Goal: Information Seeking & Learning: Learn about a topic

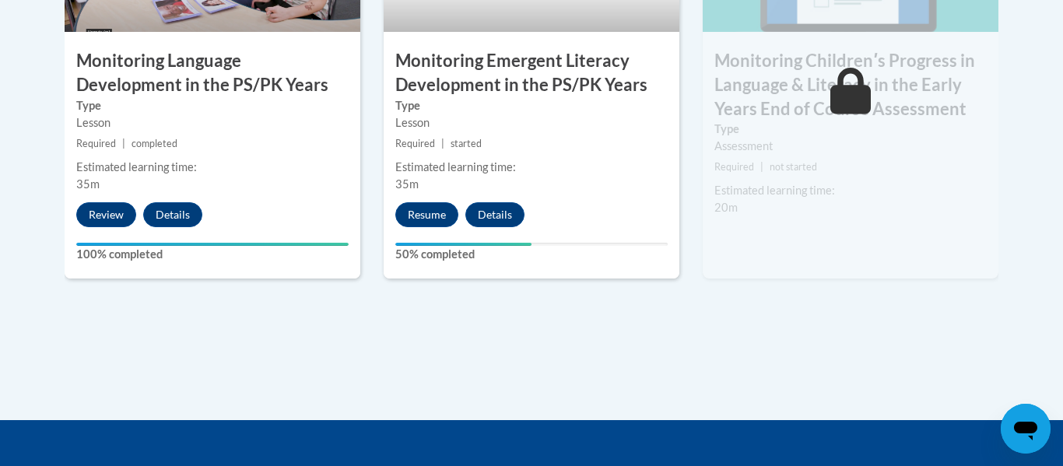
scroll to position [1566, 0]
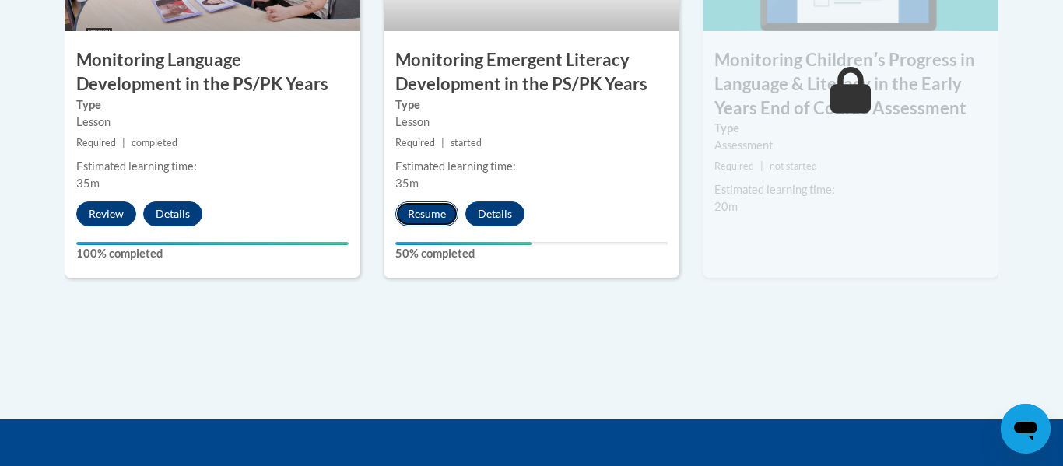
click at [436, 213] on button "Resume" at bounding box center [426, 214] width 63 height 25
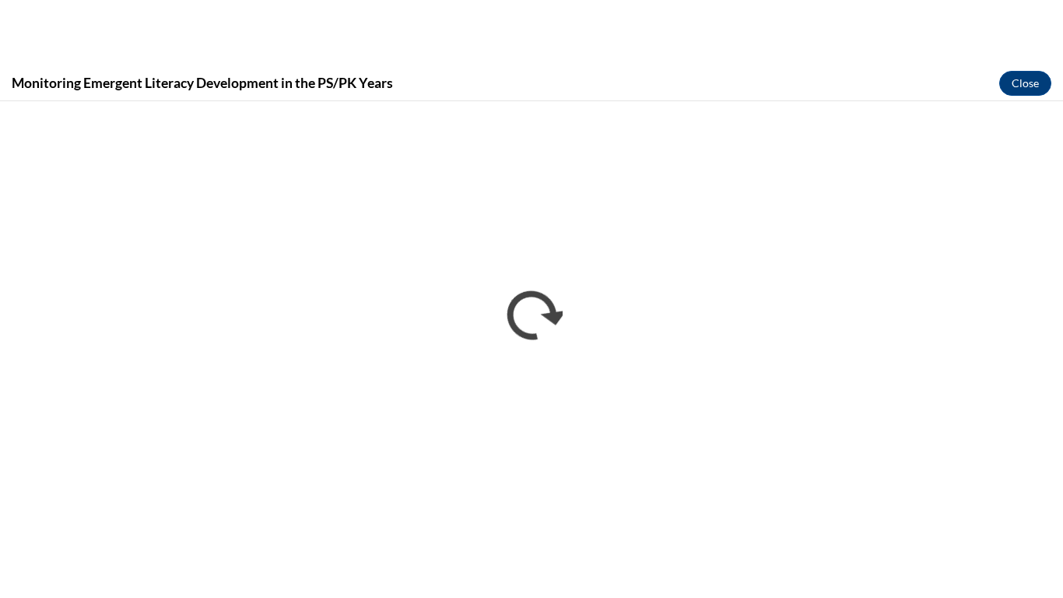
scroll to position [0, 0]
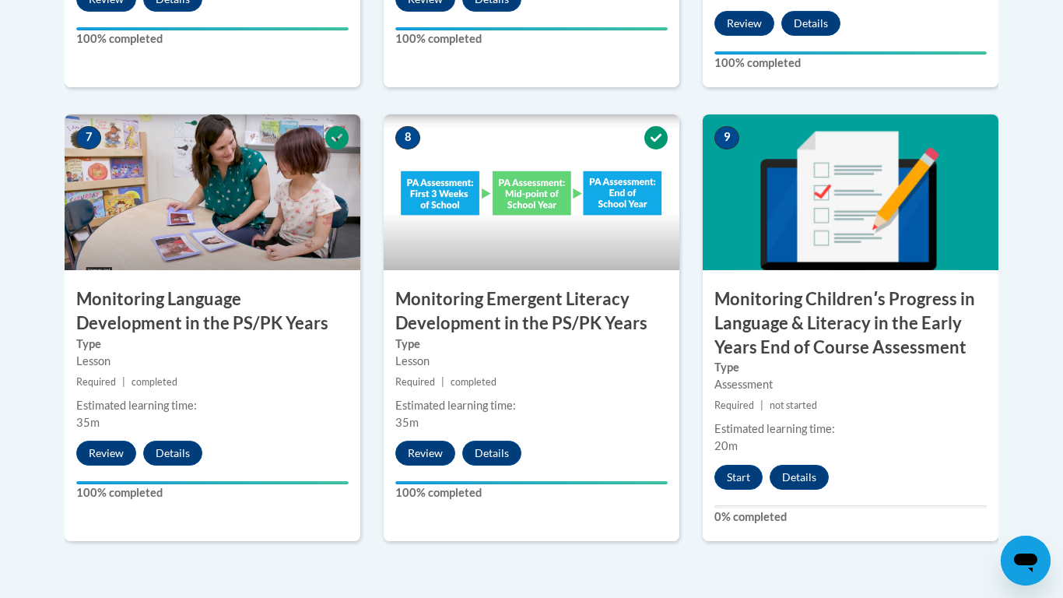
scroll to position [1348, 0]
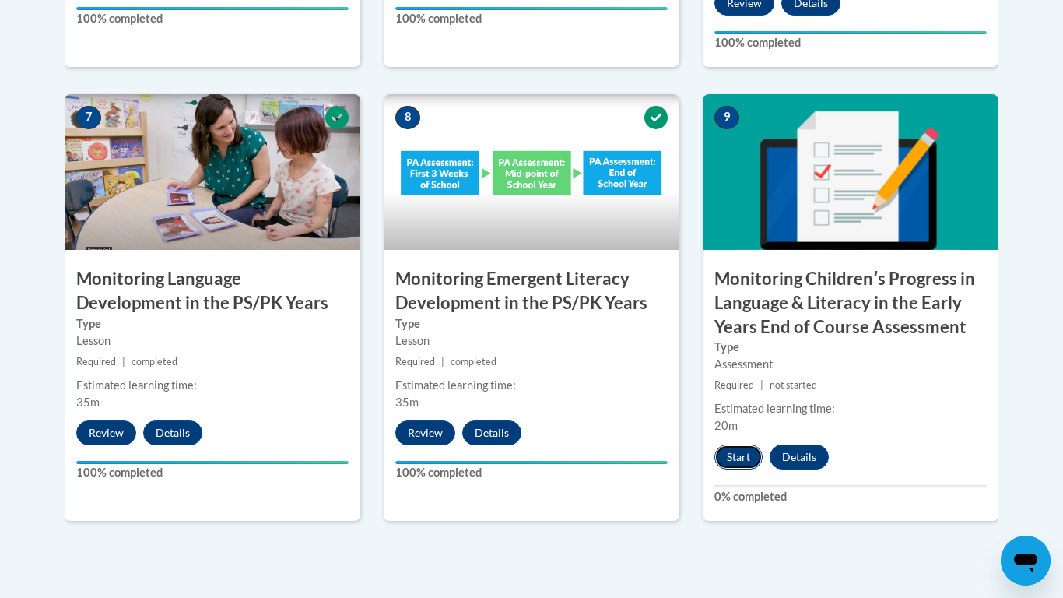
click at [726, 451] on button "Start" at bounding box center [738, 456] width 48 height 25
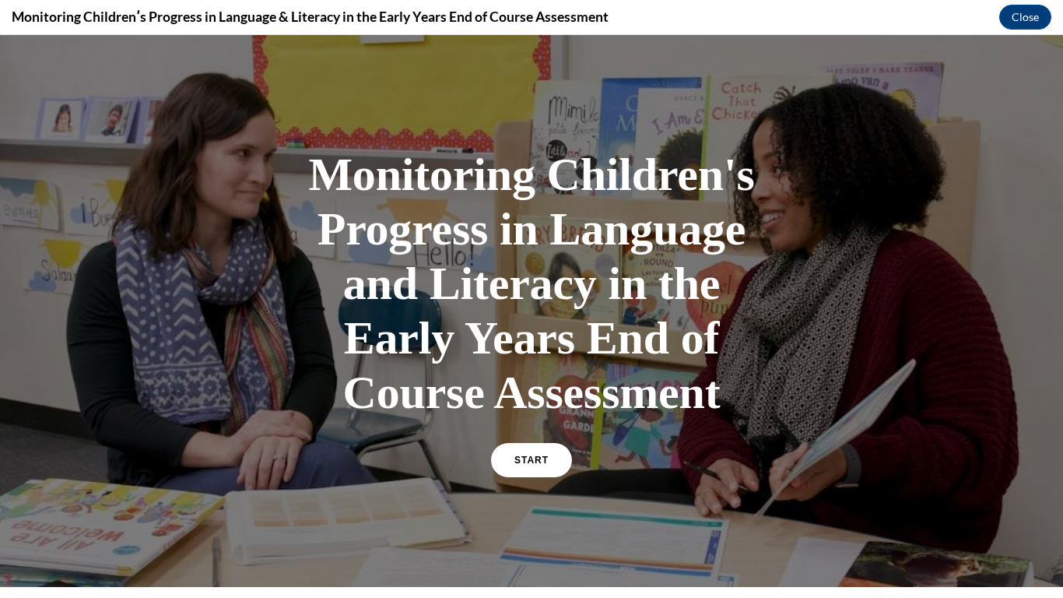
scroll to position [0, 0]
click at [529, 467] on link "START" at bounding box center [531, 460] width 85 height 36
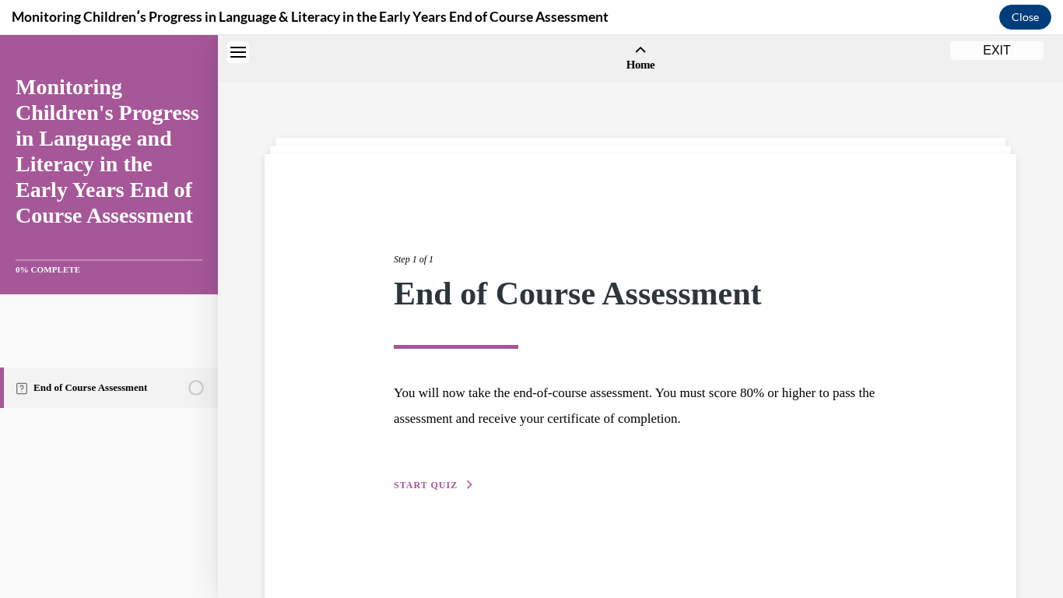
scroll to position [48, 0]
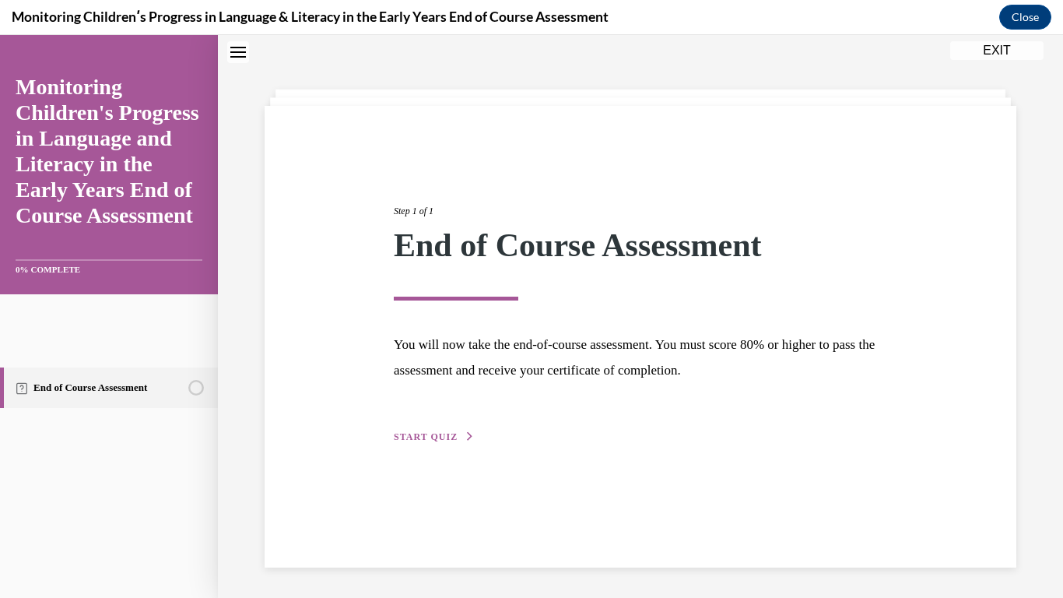
click at [467, 433] on icon "button" at bounding box center [469, 436] width 9 height 9
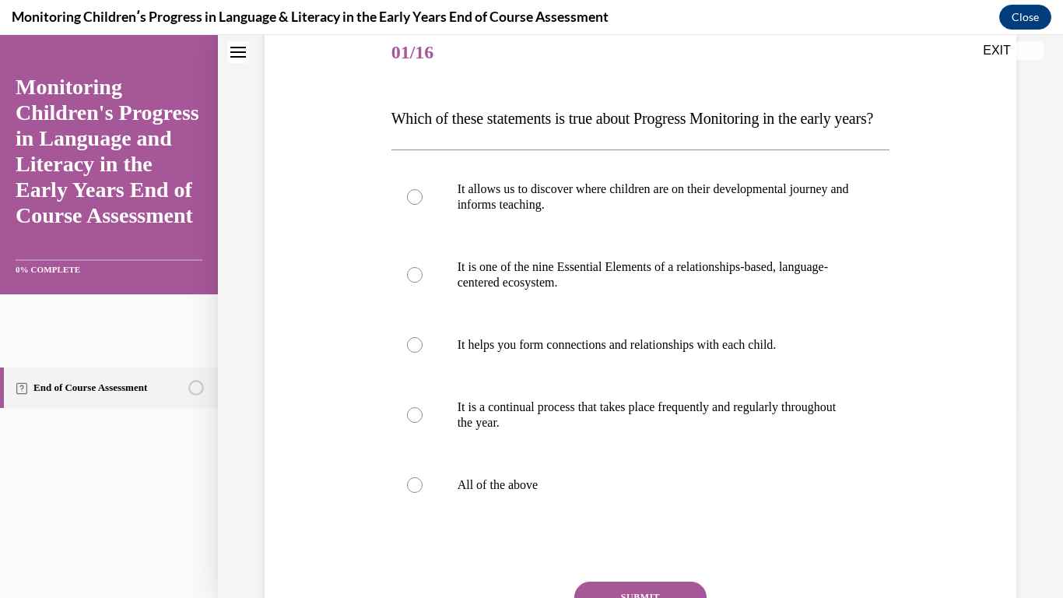
scroll to position [198, 0]
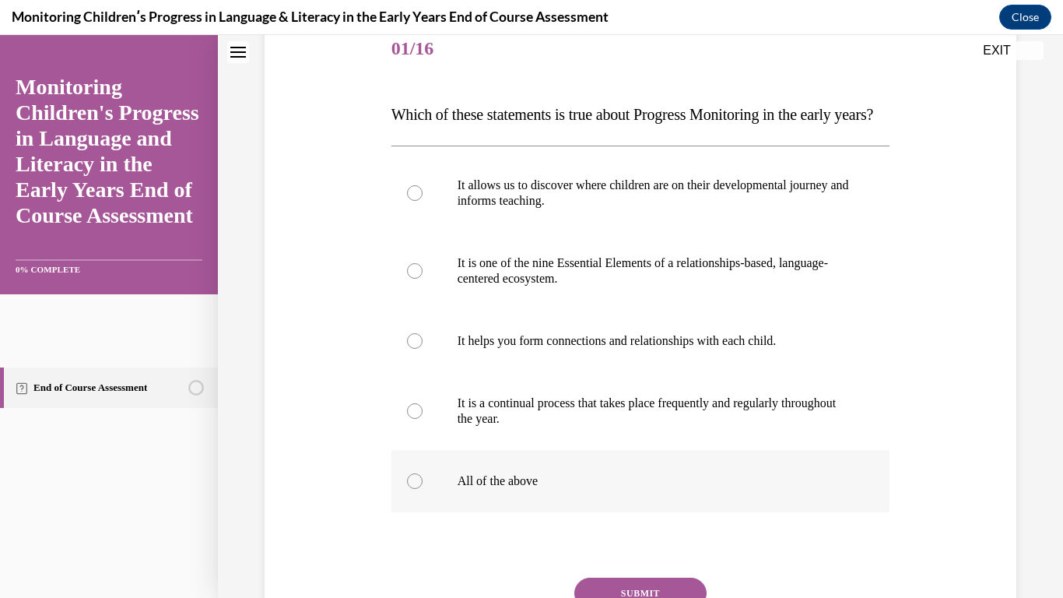
click at [503, 512] on label "All of the above" at bounding box center [640, 481] width 499 height 62
click at [423, 489] on input "All of the above" at bounding box center [415, 481] width 16 height 16
radio input "true"
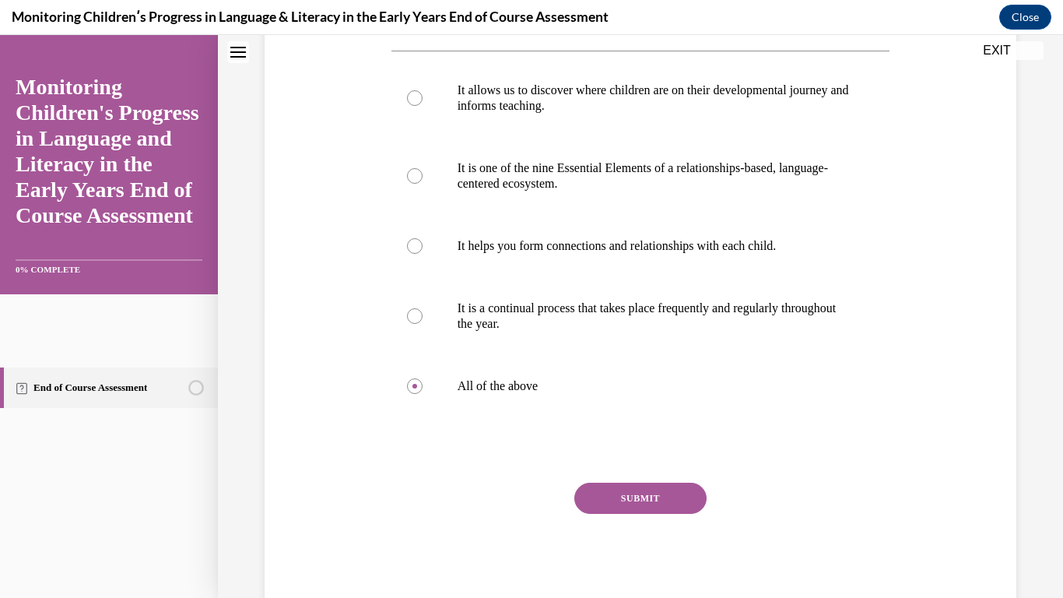
click at [644, 514] on button "SUBMIT" at bounding box center [640, 497] width 132 height 31
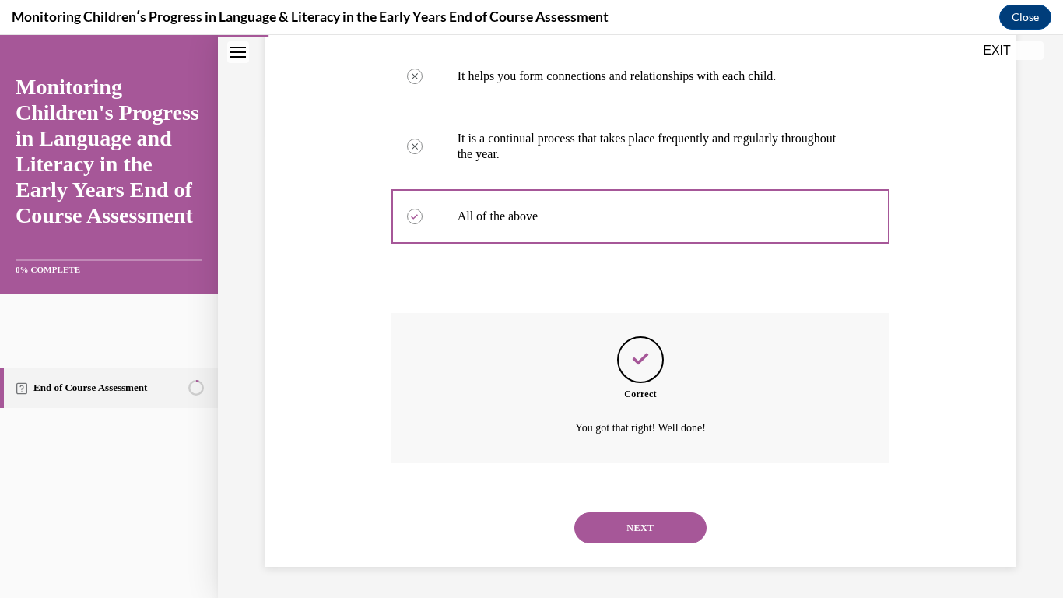
scroll to position [493, 0]
click at [645, 542] on button "NEXT" at bounding box center [640, 527] width 132 height 31
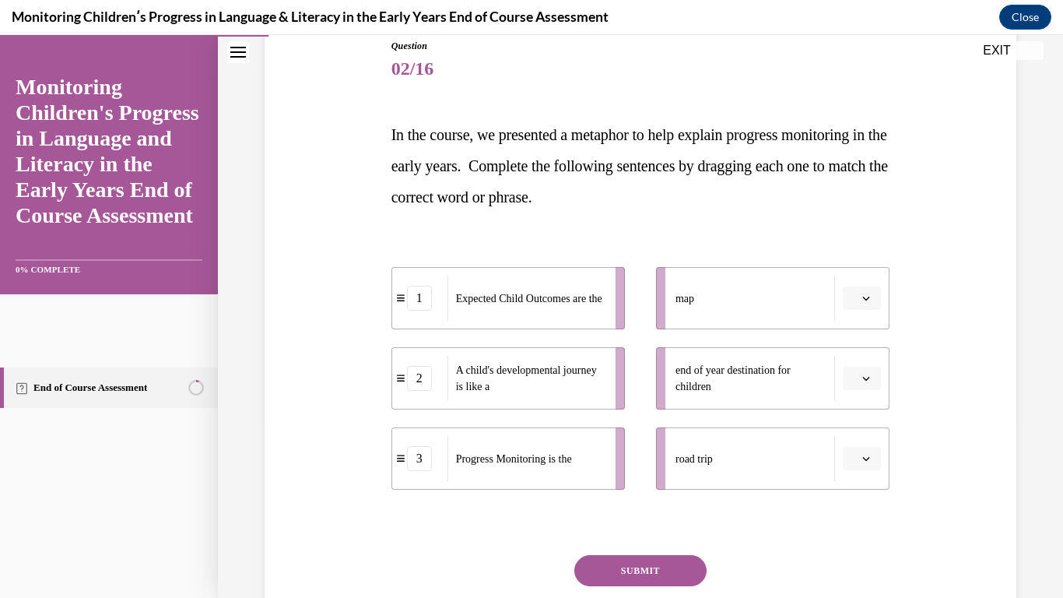
scroll to position [174, 0]
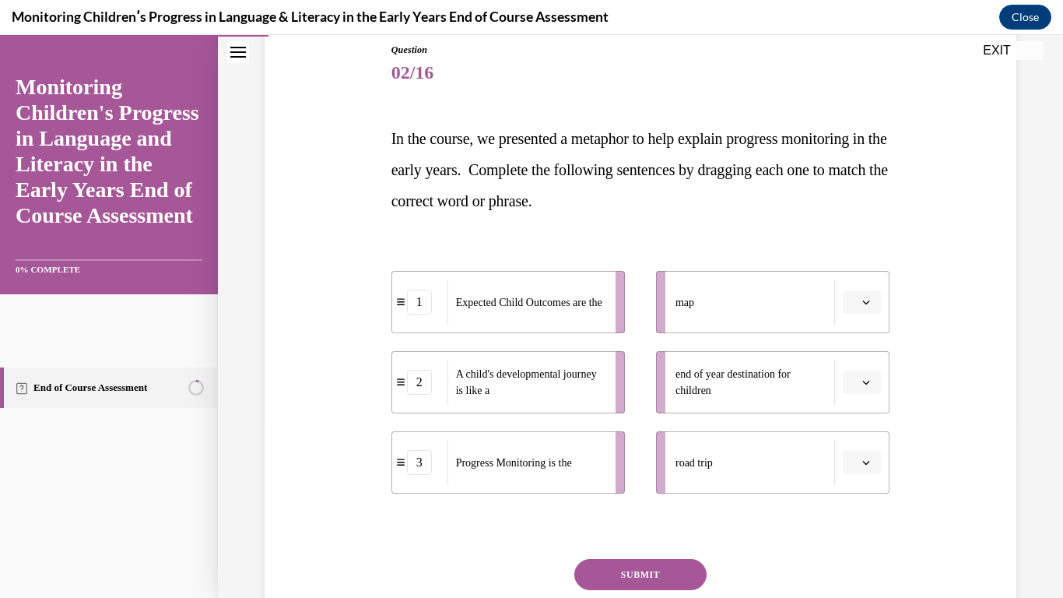
click at [868, 299] on icon "button" at bounding box center [866, 302] width 8 height 8
click at [855, 390] on div "2" at bounding box center [859, 399] width 39 height 31
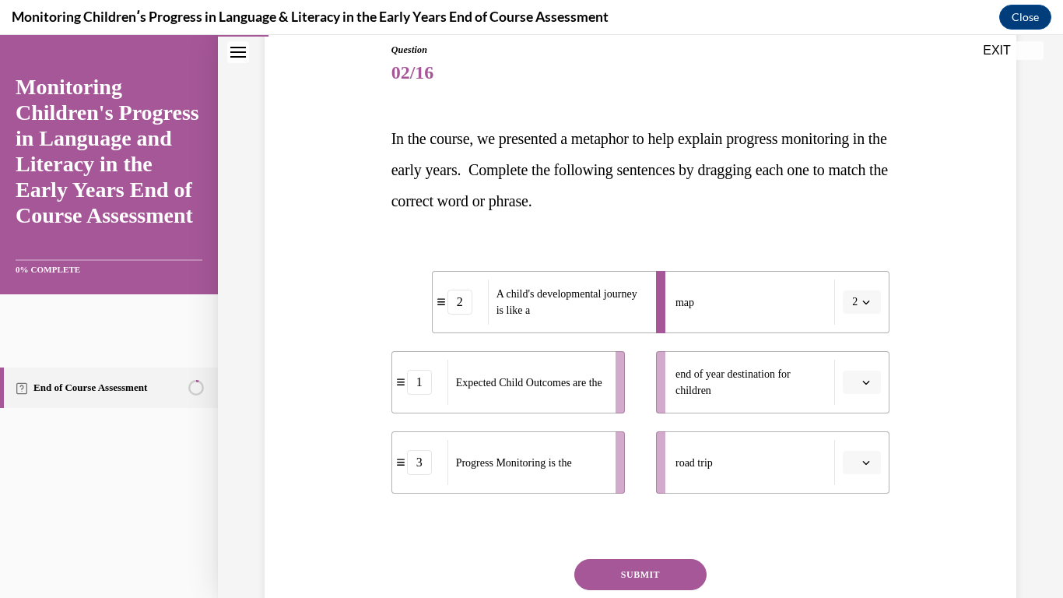
click at [868, 377] on span "button" at bounding box center [866, 382] width 11 height 11
click at [857, 507] on span "3" at bounding box center [855, 510] width 5 height 12
click at [866, 451] on button "button" at bounding box center [862, 462] width 38 height 23
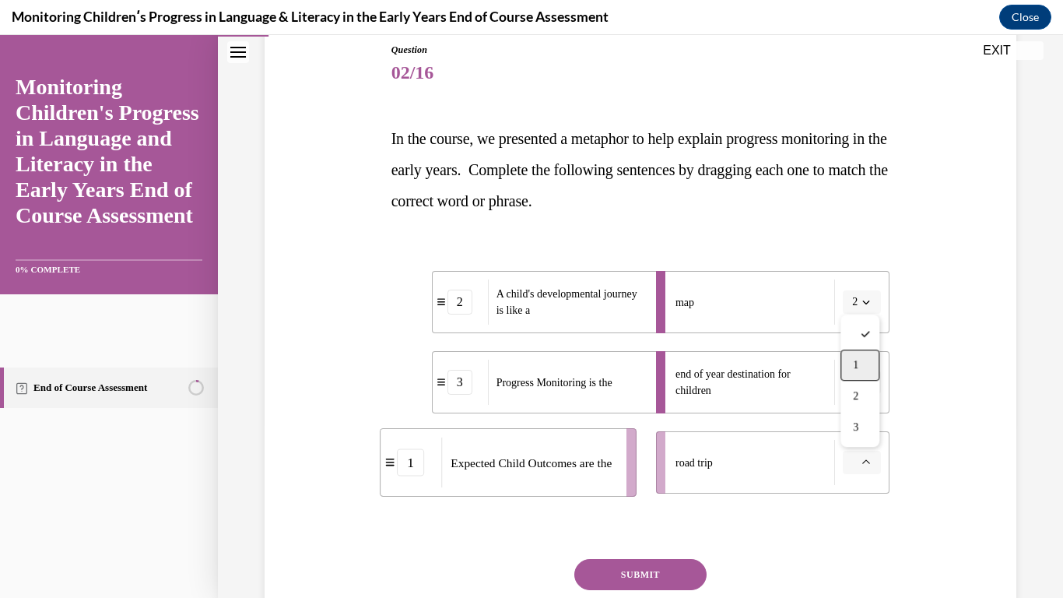
click at [864, 368] on div "1" at bounding box center [859, 364] width 39 height 31
click at [670, 581] on button "SUBMIT" at bounding box center [640, 574] width 132 height 31
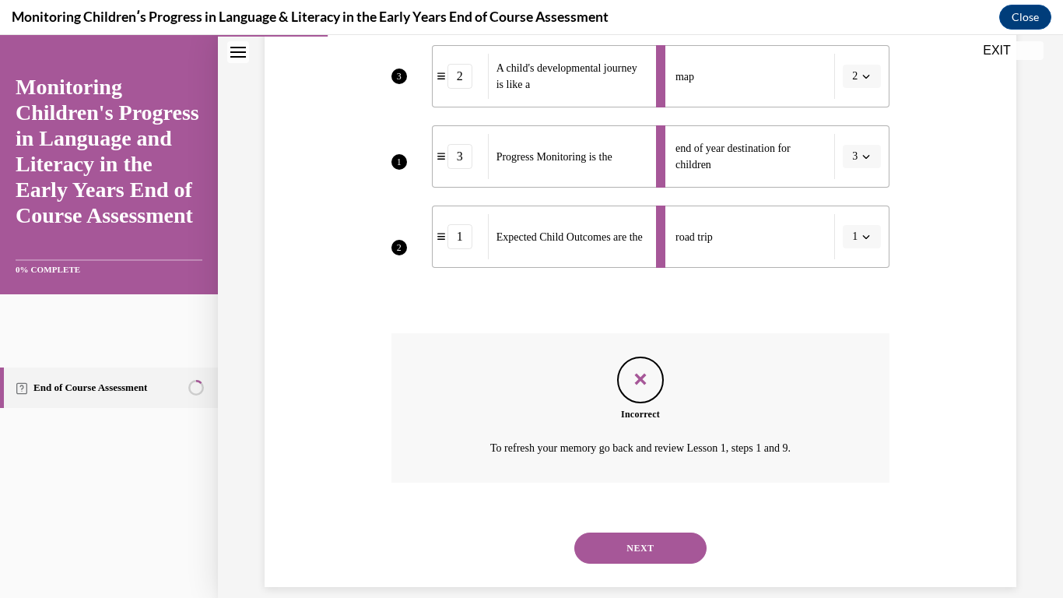
scroll to position [409, 0]
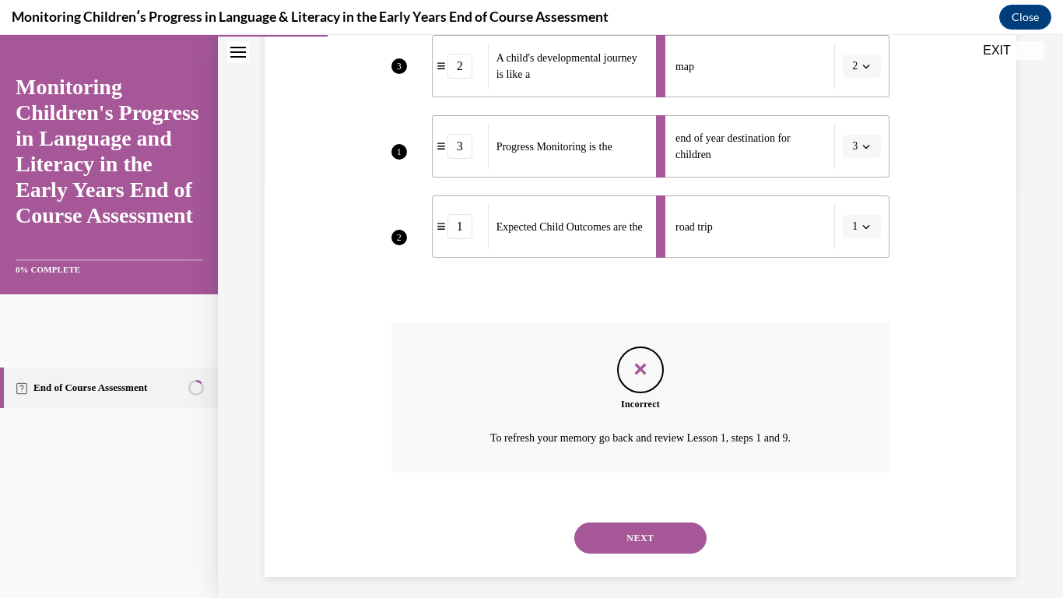
click at [658, 530] on button "NEXT" at bounding box center [640, 537] width 132 height 31
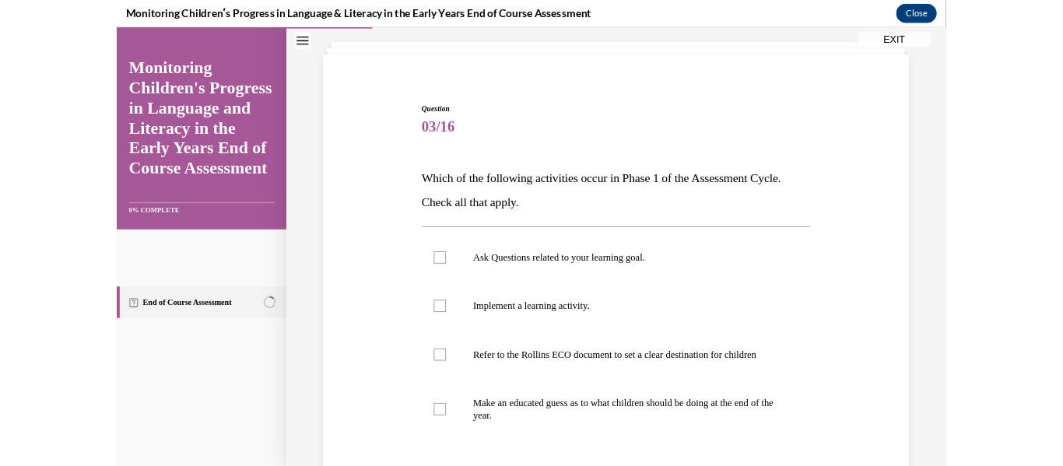
scroll to position [83, 0]
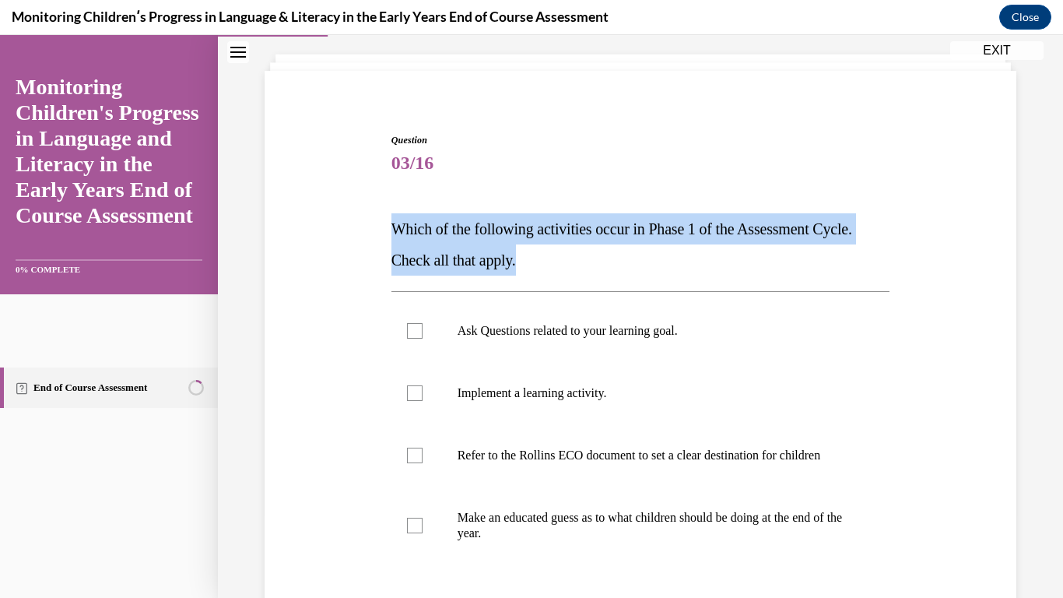
drag, startPoint x: 390, startPoint y: 222, endPoint x: 534, endPoint y: 265, distance: 150.4
click at [534, 265] on p "Which of the following activities occur in Phase 1 of the Assessment Cycle. Che…" at bounding box center [640, 244] width 499 height 62
copy span "Which of the following activities occur in Phase 1 of the Assessment Cycle. Che…"
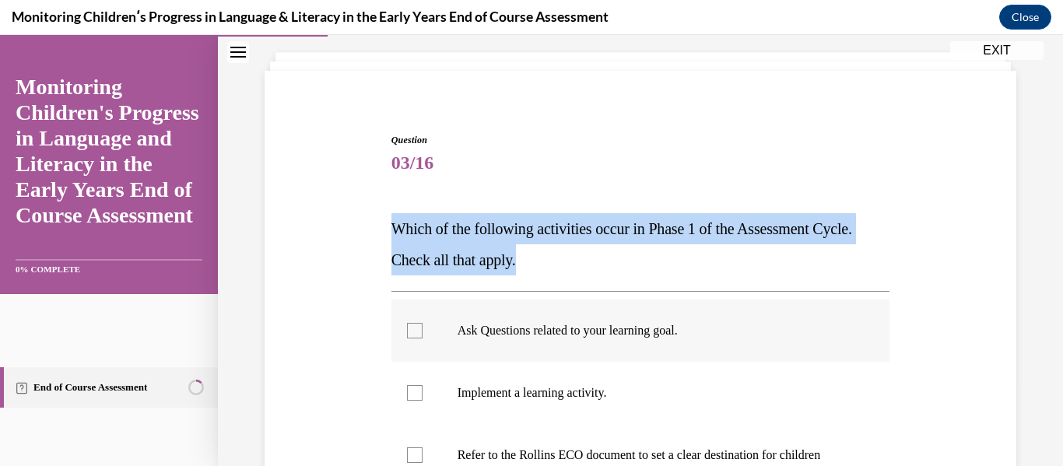
click at [546, 348] on label "Ask Questions related to your learning goal." at bounding box center [640, 331] width 499 height 62
click at [423, 338] on input "Ask Questions related to your learning goal." at bounding box center [415, 331] width 16 height 16
checkbox input "true"
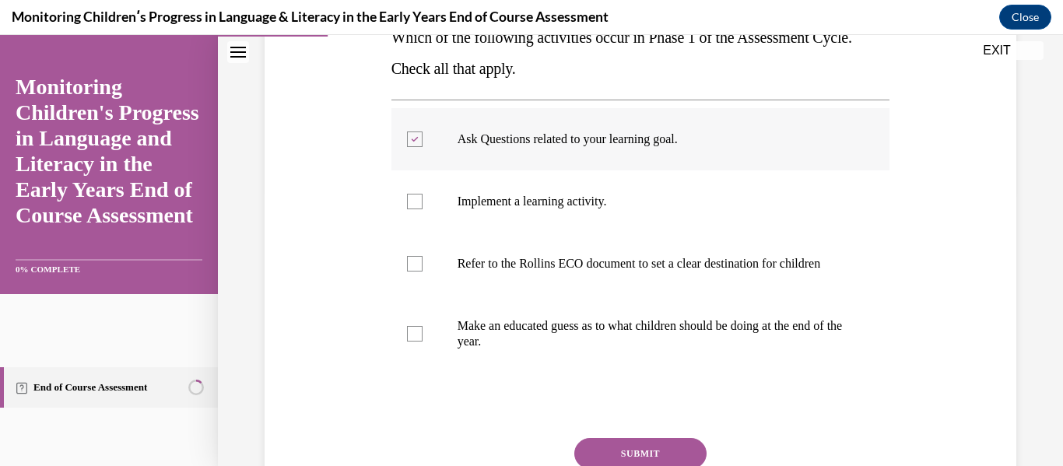
scroll to position [277, 0]
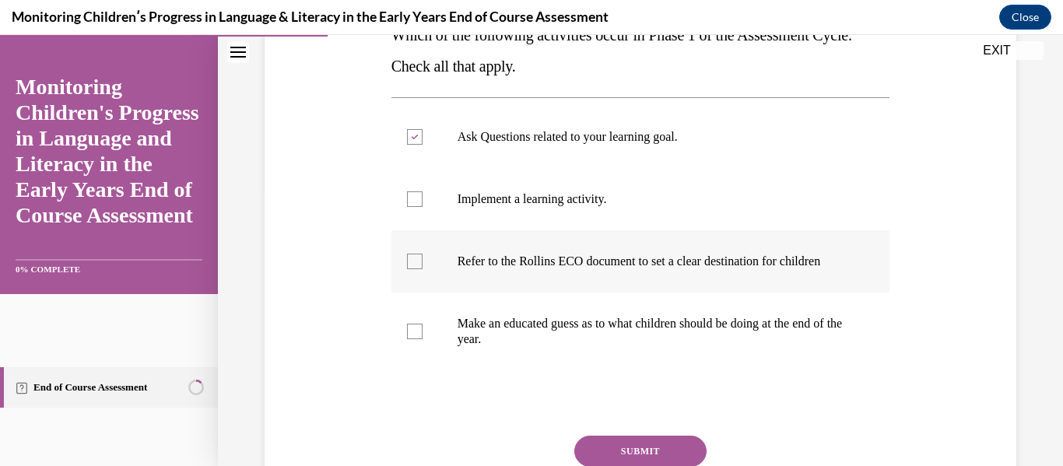
click at [538, 247] on label "Refer to the Rollins ECO document to set a clear destination for children" at bounding box center [640, 261] width 499 height 62
click at [423, 254] on input "Refer to the Rollins ECO document to set a clear destination for children" at bounding box center [415, 262] width 16 height 16
checkbox input "true"
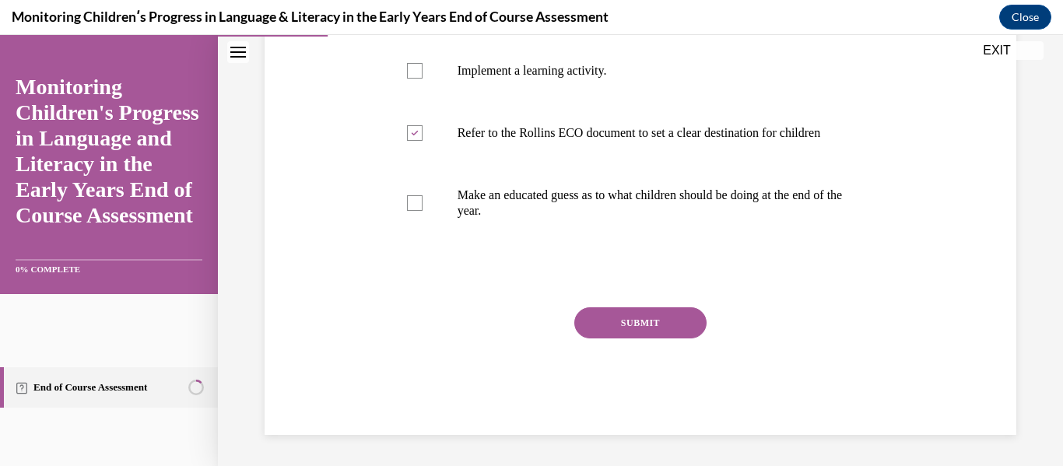
click at [644, 319] on button "SUBMIT" at bounding box center [640, 322] width 132 height 31
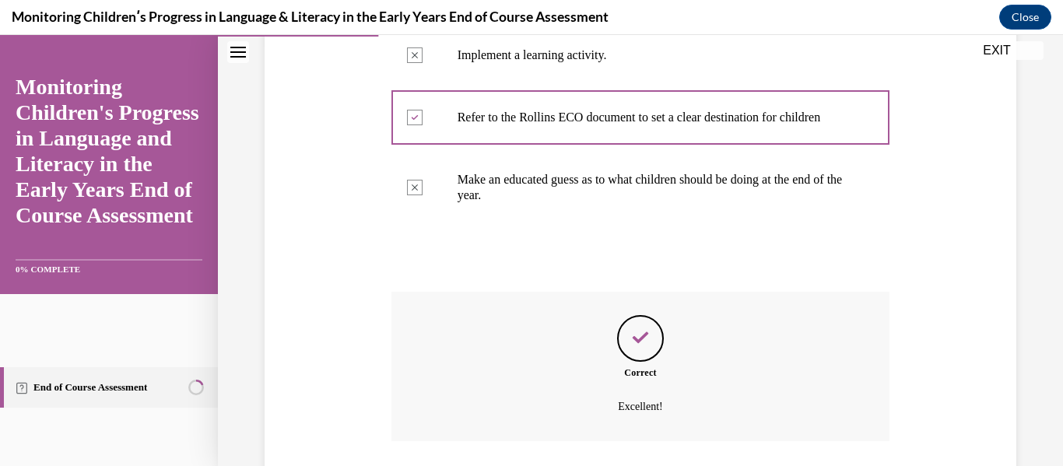
scroll to position [547, 0]
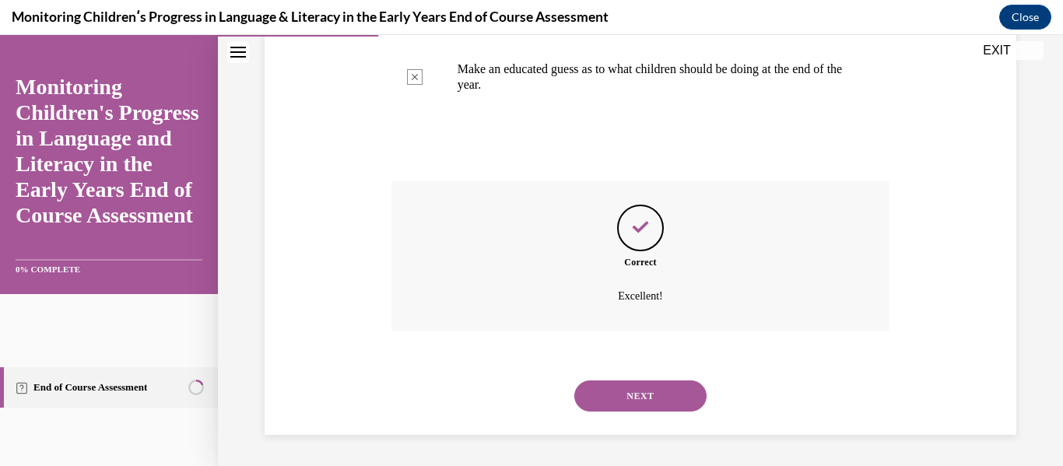
click at [633, 395] on button "NEXT" at bounding box center [640, 396] width 132 height 31
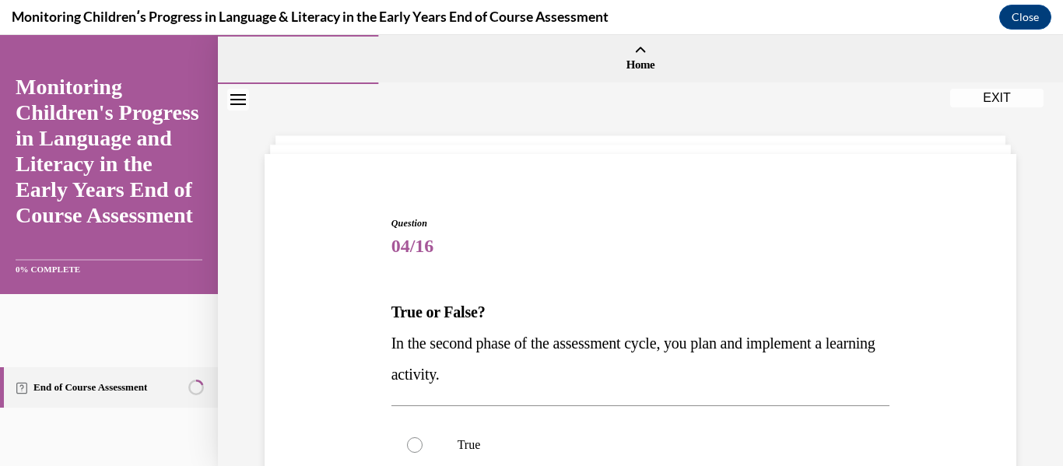
scroll to position [171, 0]
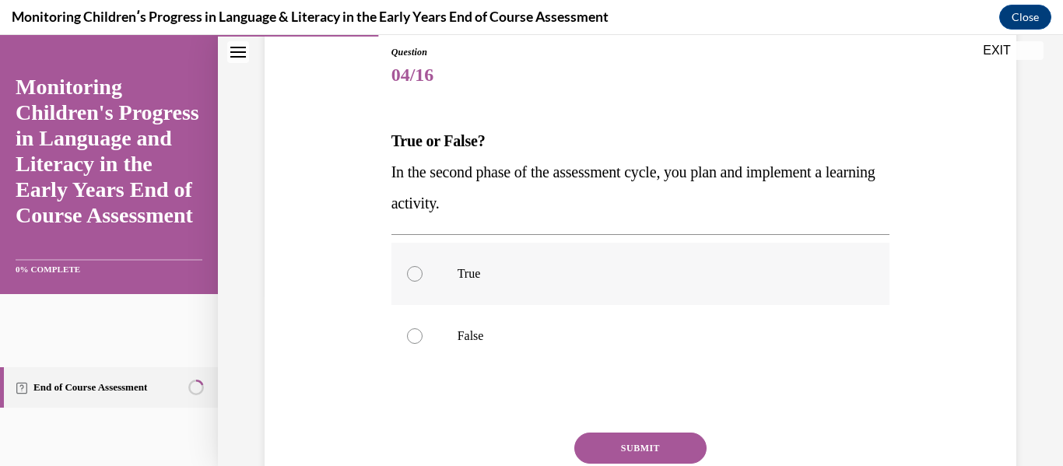
click at [452, 266] on label "True" at bounding box center [640, 274] width 499 height 62
click at [423, 266] on input "True" at bounding box center [415, 274] width 16 height 16
radio input "true"
click at [612, 452] on button "SUBMIT" at bounding box center [640, 448] width 132 height 31
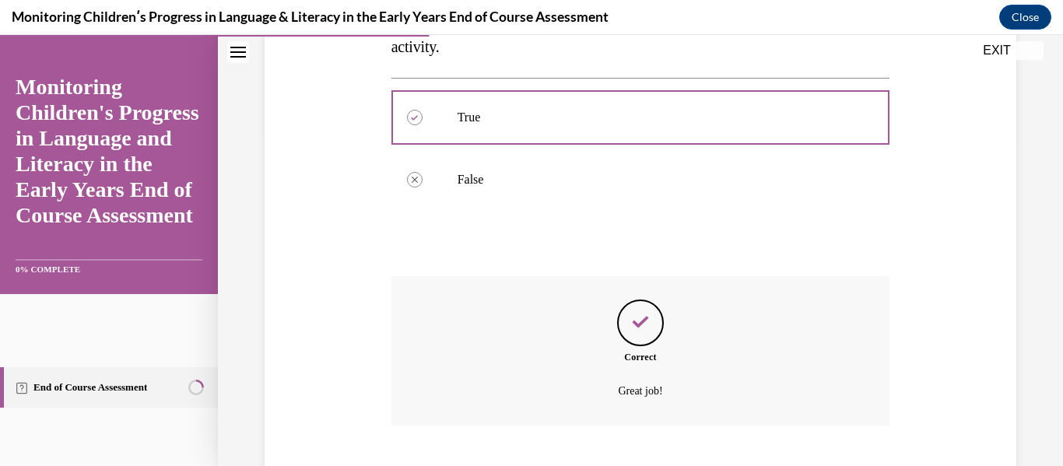
scroll to position [423, 0]
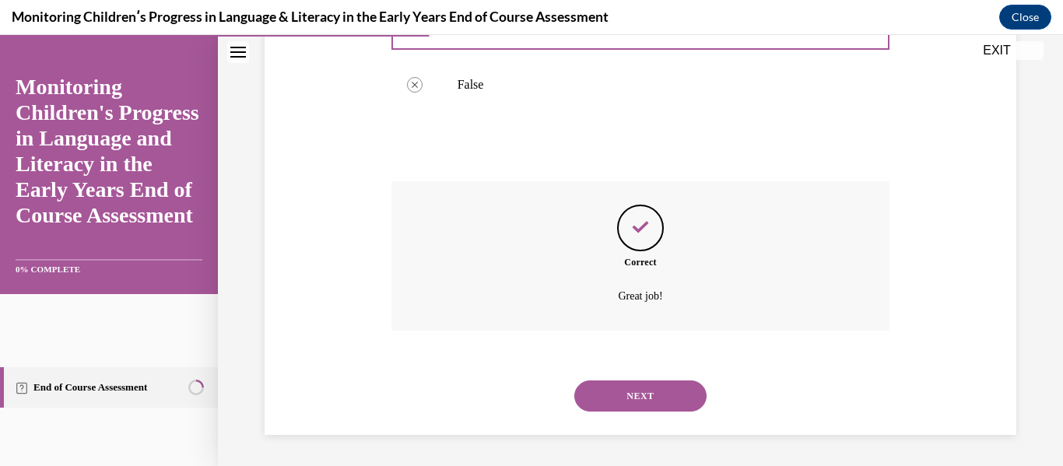
click at [595, 391] on button "NEXT" at bounding box center [640, 396] width 132 height 31
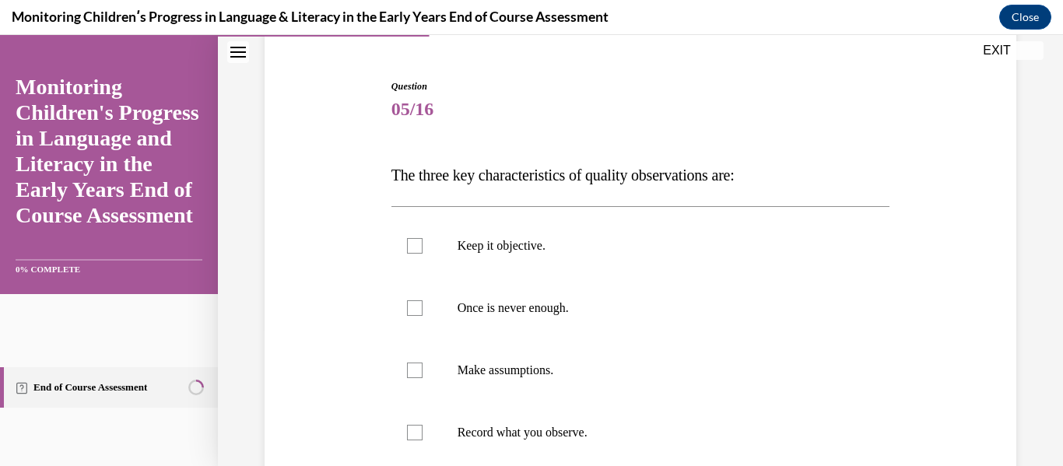
scroll to position [181, 0]
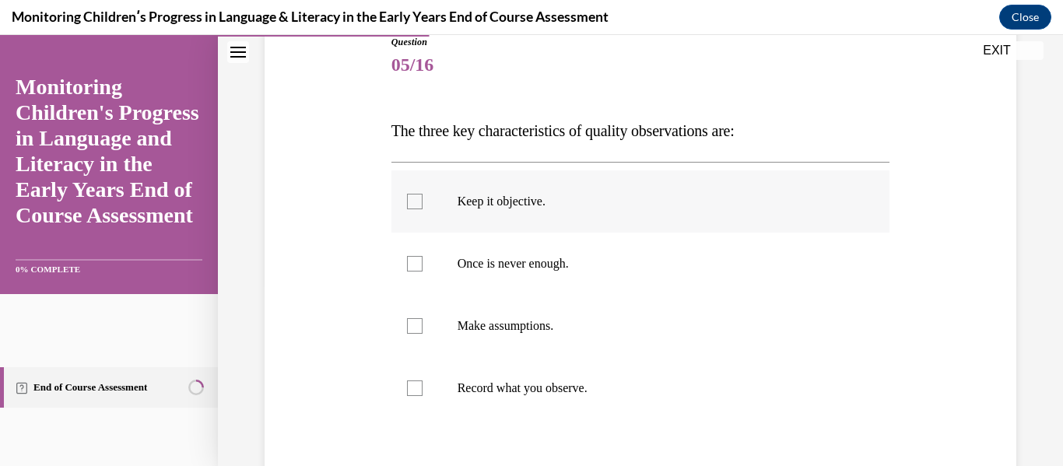
click at [481, 191] on label "Keep it objective." at bounding box center [640, 201] width 499 height 62
click at [423, 194] on input "Keep it objective." at bounding box center [415, 202] width 16 height 16
checkbox input "true"
click at [513, 266] on p "Once is never enough." at bounding box center [655, 264] width 394 height 16
click at [423, 266] on input "Once is never enough." at bounding box center [415, 264] width 16 height 16
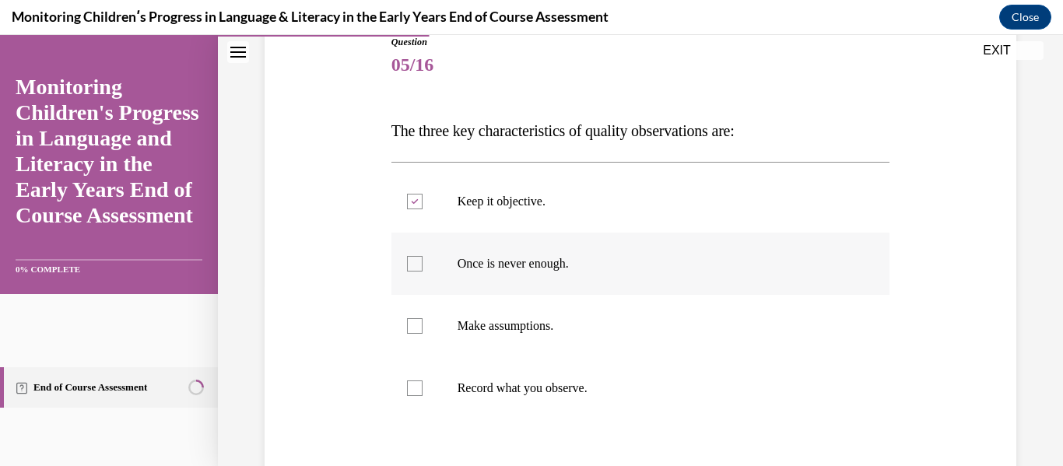
checkbox input "true"
click at [568, 373] on label "Record what you observe." at bounding box center [640, 388] width 499 height 62
click at [423, 381] on input "Record what you observe." at bounding box center [415, 389] width 16 height 16
checkbox input "true"
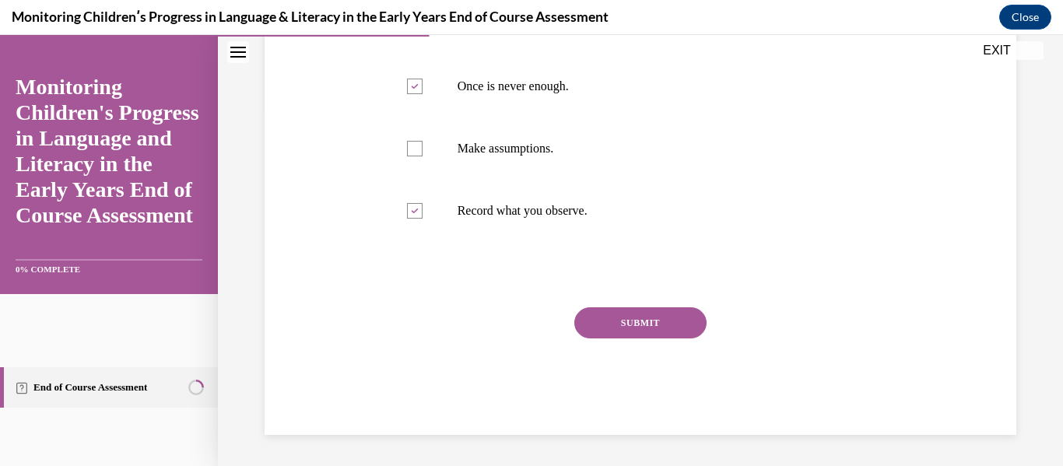
click at [603, 334] on button "SUBMIT" at bounding box center [640, 322] width 132 height 31
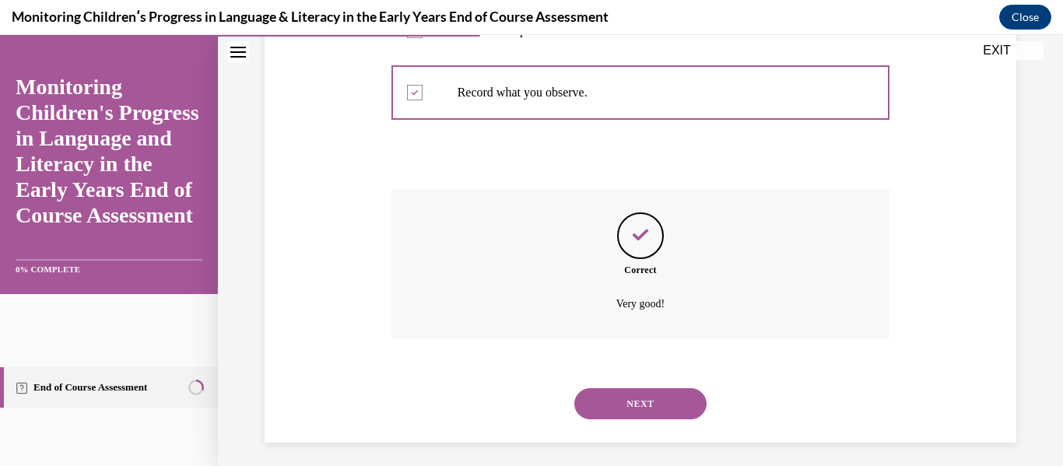
scroll to position [485, 0]
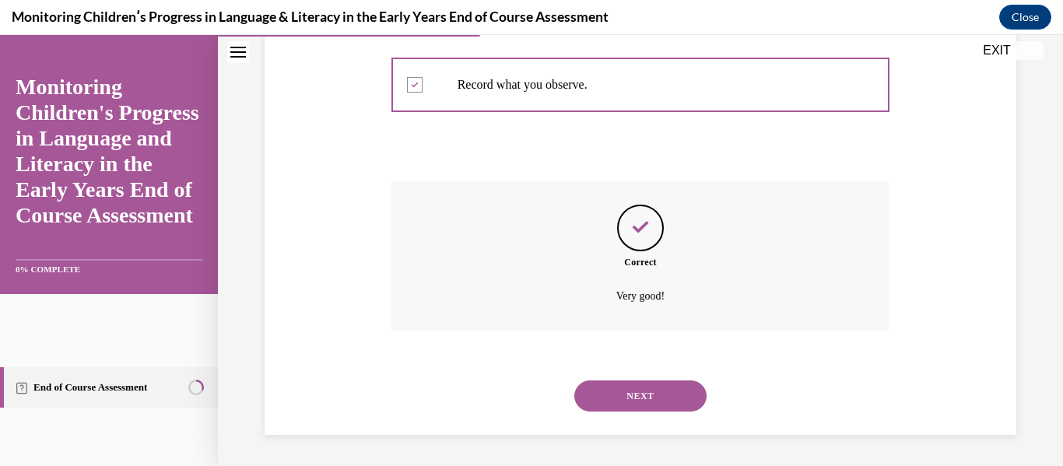
click at [614, 384] on button "NEXT" at bounding box center [640, 396] width 132 height 31
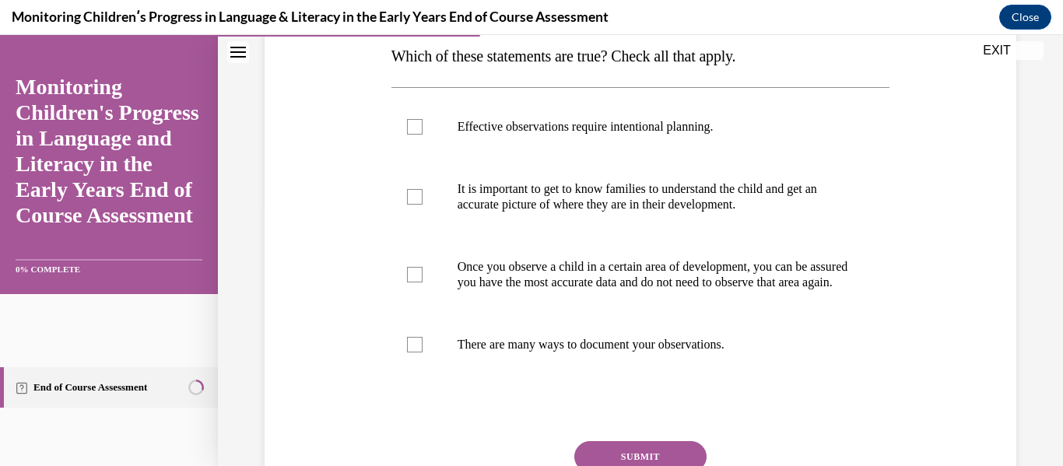
scroll to position [270, 0]
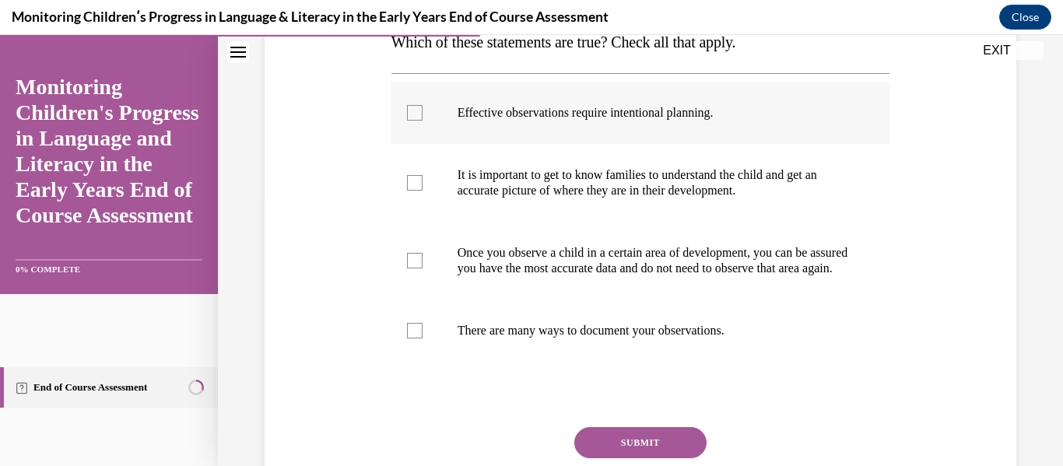
click at [605, 135] on label "Effective observations require intentional planning." at bounding box center [640, 113] width 499 height 62
click at [423, 121] on input "Effective observations require intentional planning." at bounding box center [415, 113] width 16 height 16
checkbox input "true"
click at [612, 183] on p "It is important to get to know families to understand the child and get an accu…" at bounding box center [655, 182] width 394 height 31
click at [423, 183] on input "It is important to get to know families to understand the child and get an accu…" at bounding box center [415, 183] width 16 height 16
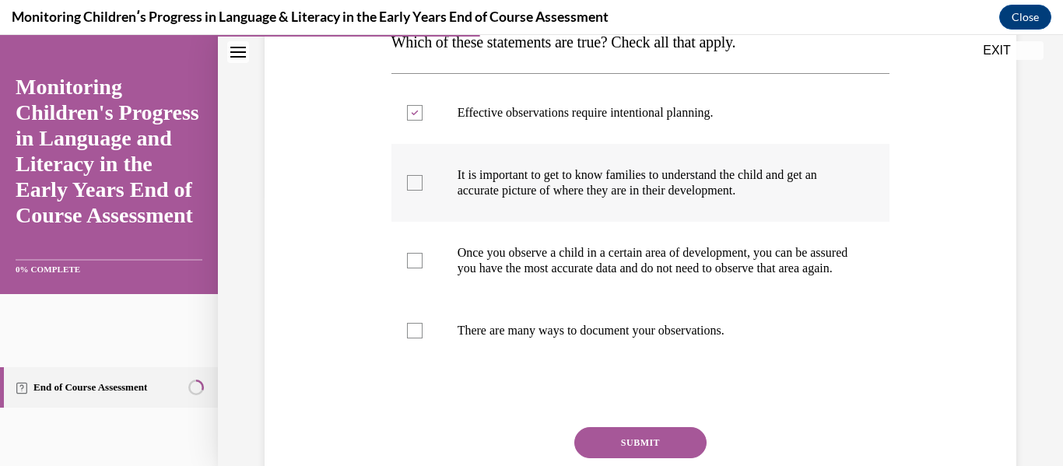
checkbox input "true"
click at [637, 333] on label "There are many ways to document your observations." at bounding box center [640, 331] width 499 height 62
click at [423, 333] on input "There are many ways to document your observations." at bounding box center [415, 331] width 16 height 16
checkbox input "true"
click at [610, 451] on button "SUBMIT" at bounding box center [640, 442] width 132 height 31
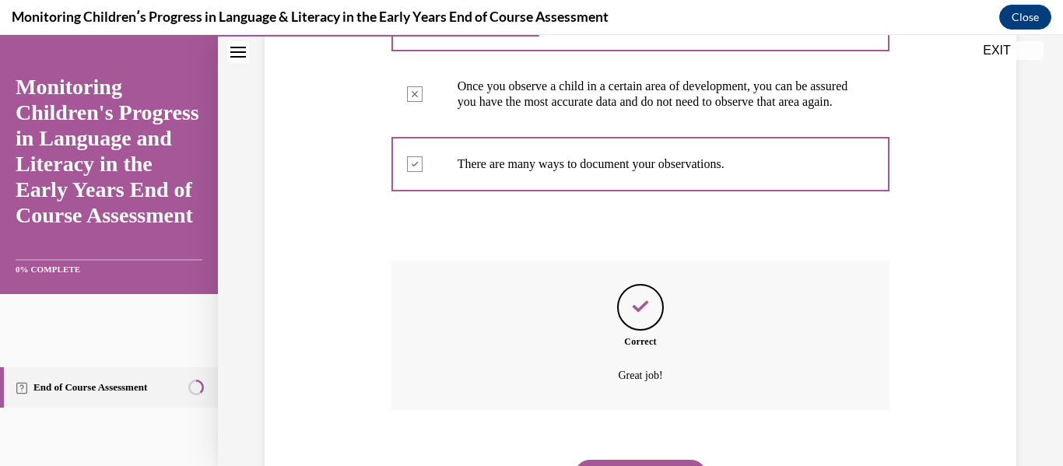
scroll to position [531, 0]
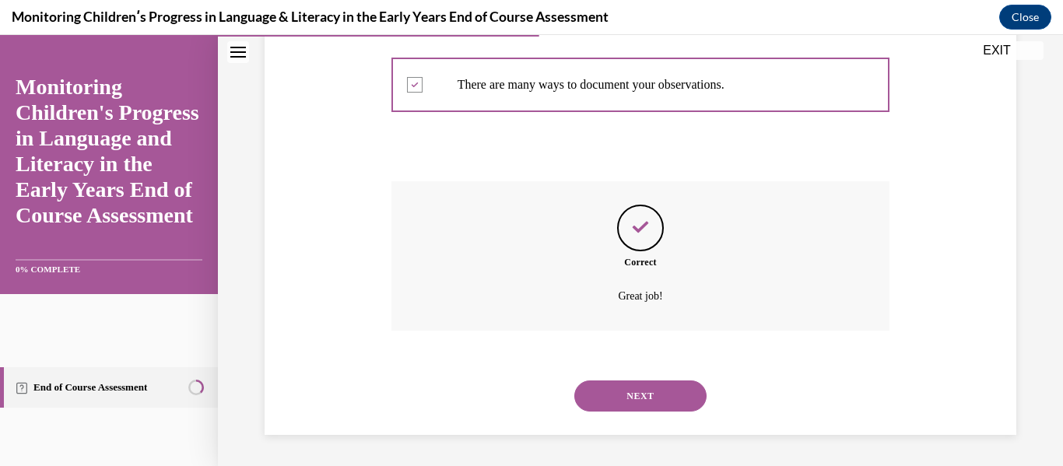
click at [624, 401] on button "NEXT" at bounding box center [640, 396] width 132 height 31
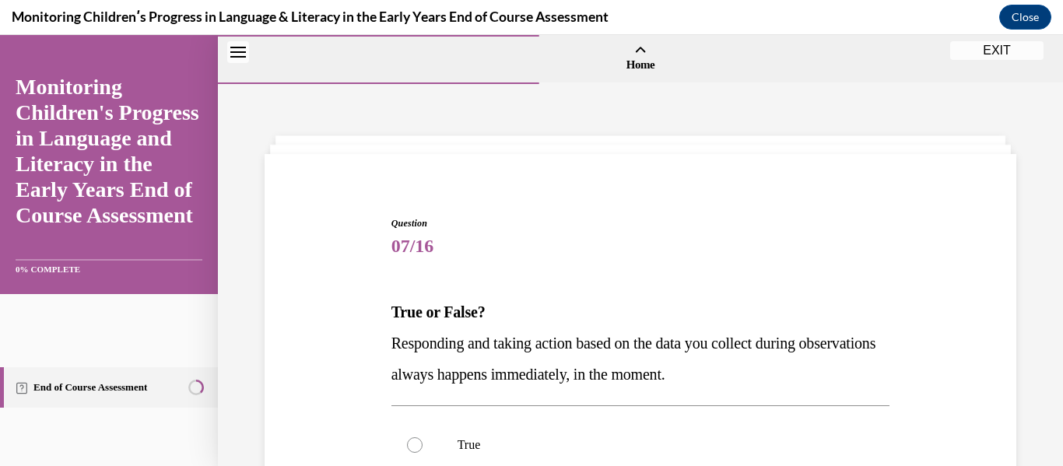
scroll to position [80, 0]
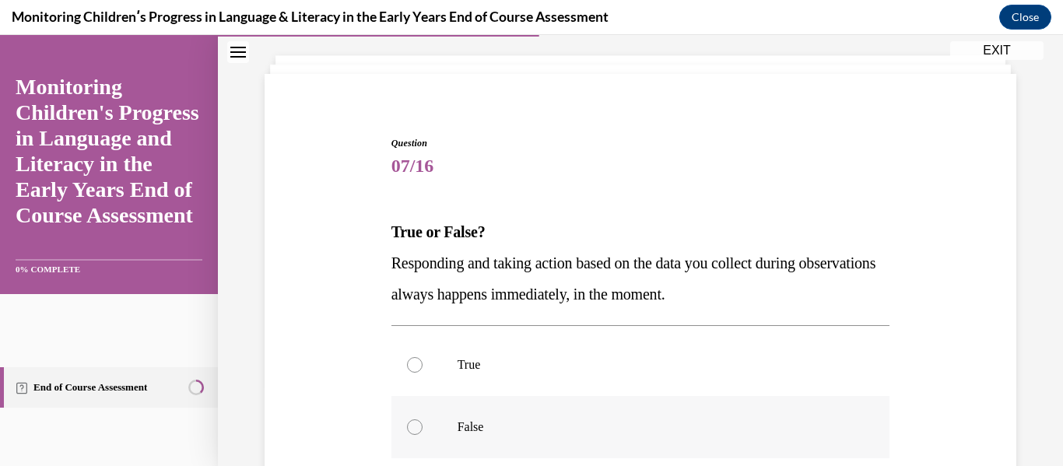
click at [478, 433] on p "False" at bounding box center [655, 427] width 394 height 16
click at [423, 433] on input "False" at bounding box center [415, 427] width 16 height 16
radio input "true"
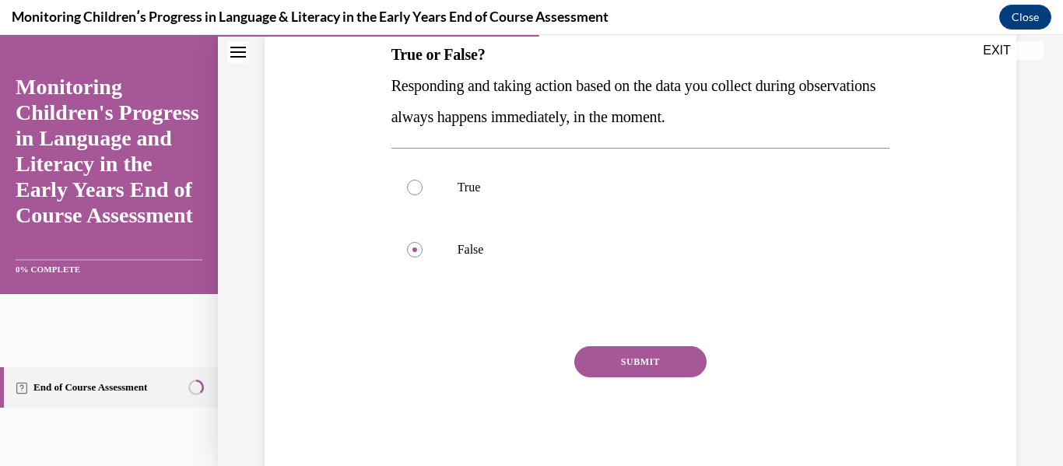
click at [643, 365] on button "SUBMIT" at bounding box center [640, 361] width 132 height 31
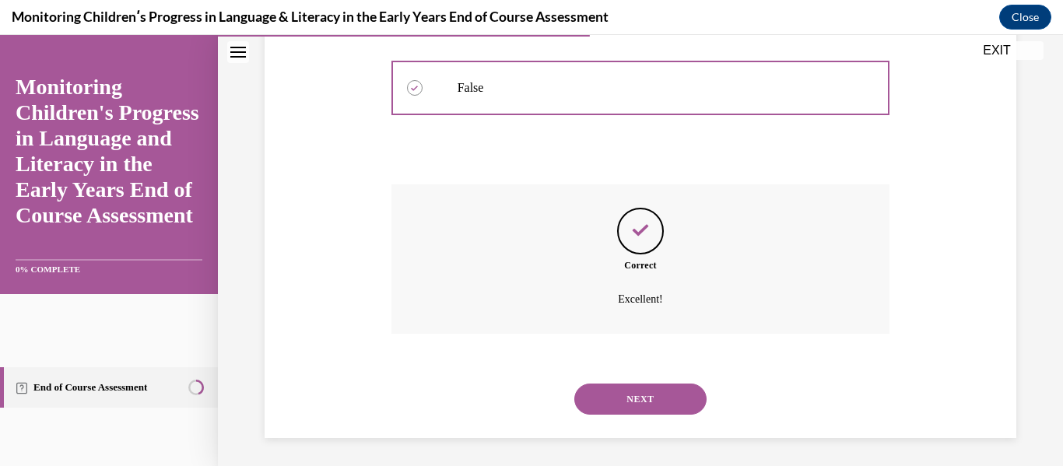
scroll to position [423, 0]
click at [626, 393] on button "NEXT" at bounding box center [640, 396] width 132 height 31
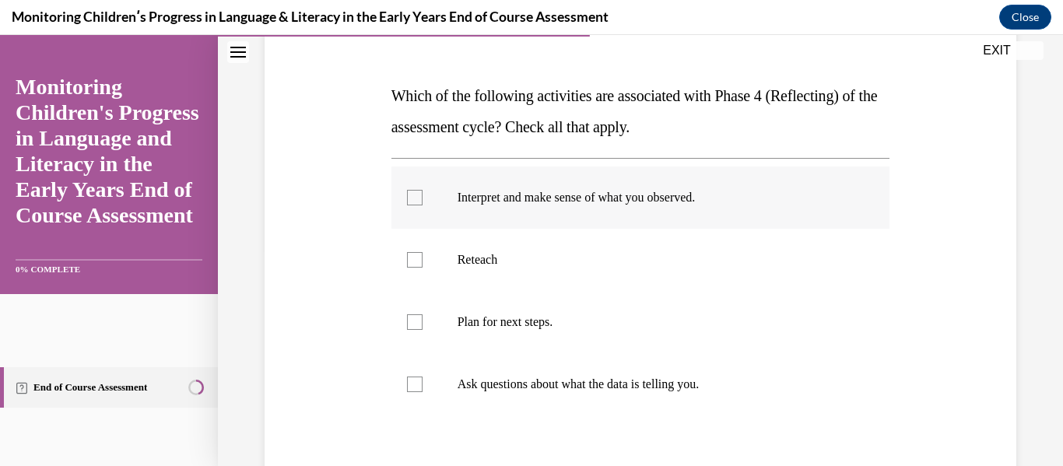
scroll to position [221, 0]
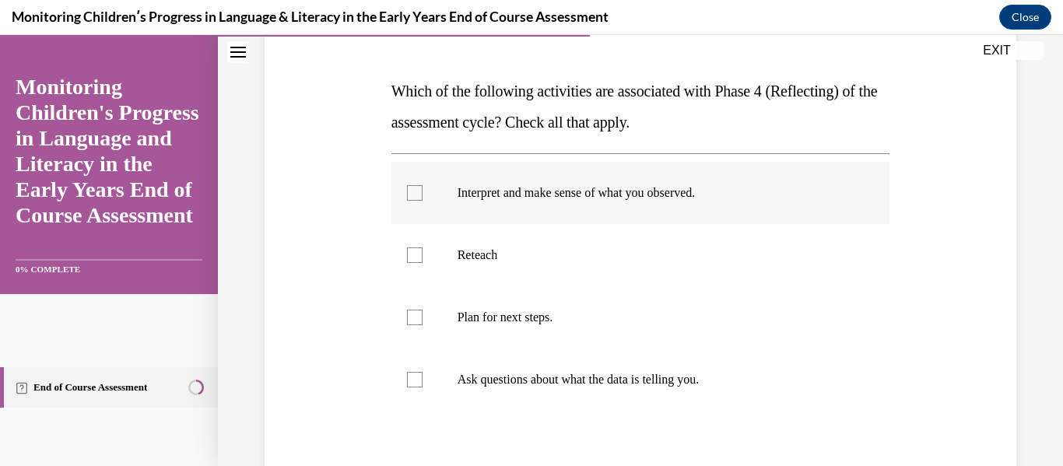
click at [502, 195] on p "Interpret and make sense of what you observed." at bounding box center [655, 193] width 394 height 16
click at [423, 195] on input "Interpret and make sense of what you observed." at bounding box center [415, 193] width 16 height 16
checkbox input "true"
click at [536, 372] on p "Ask questions about what the data is telling you." at bounding box center [655, 380] width 394 height 16
click at [423, 372] on input "Ask questions about what the data is telling you." at bounding box center [415, 380] width 16 height 16
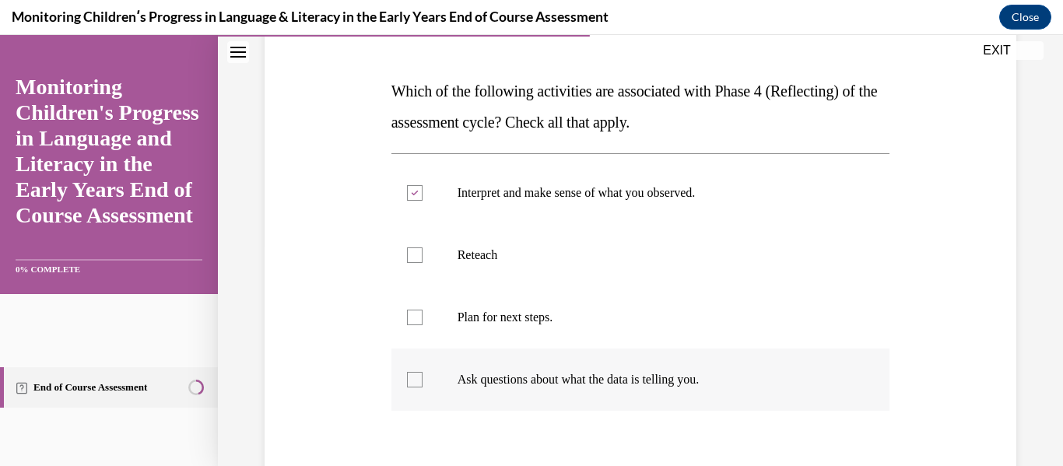
checkbox input "true"
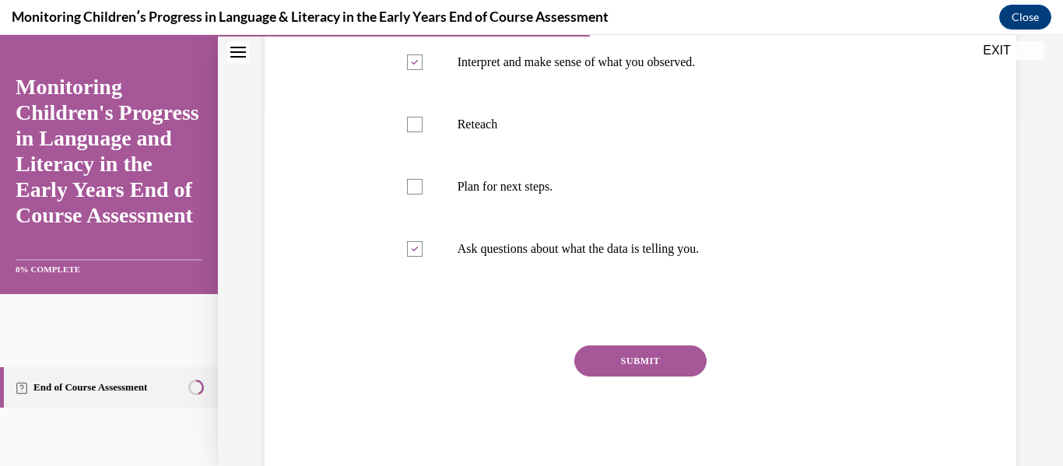
click at [630, 358] on button "SUBMIT" at bounding box center [640, 360] width 132 height 31
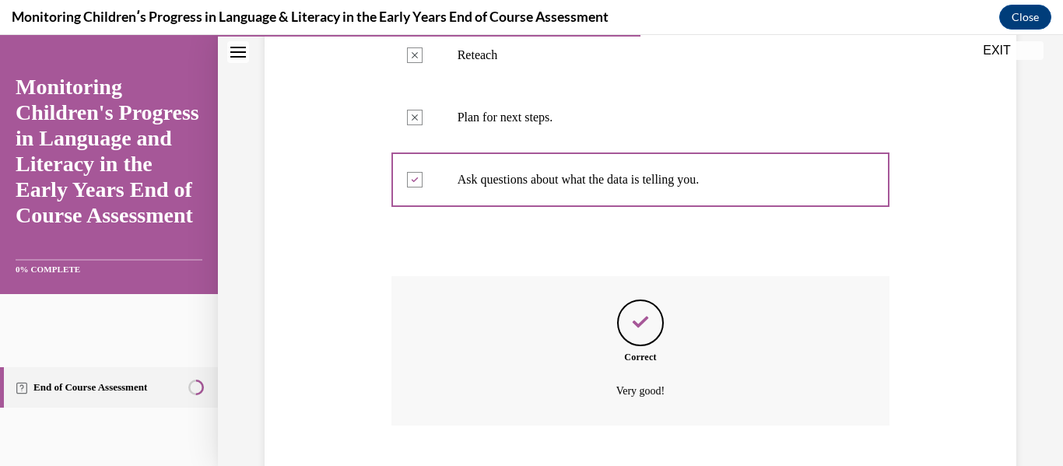
scroll to position [516, 0]
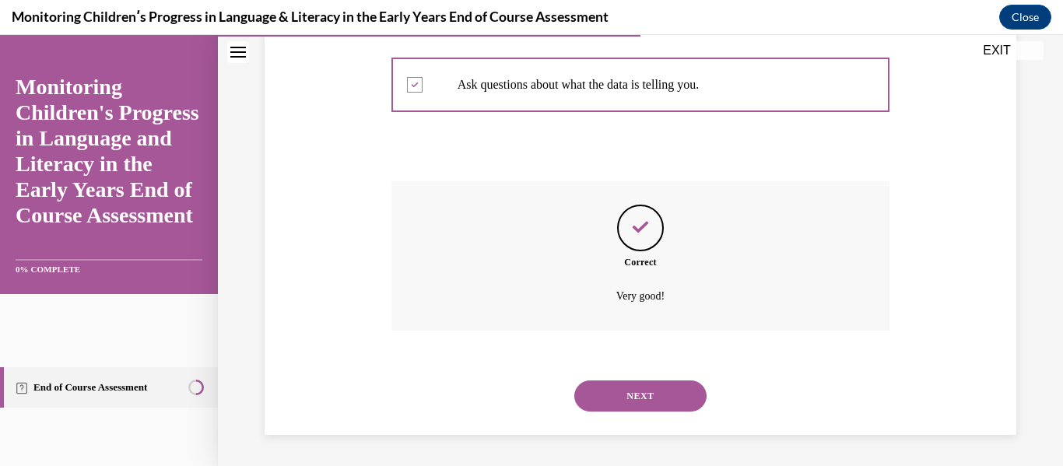
click at [640, 384] on button "NEXT" at bounding box center [640, 396] width 132 height 31
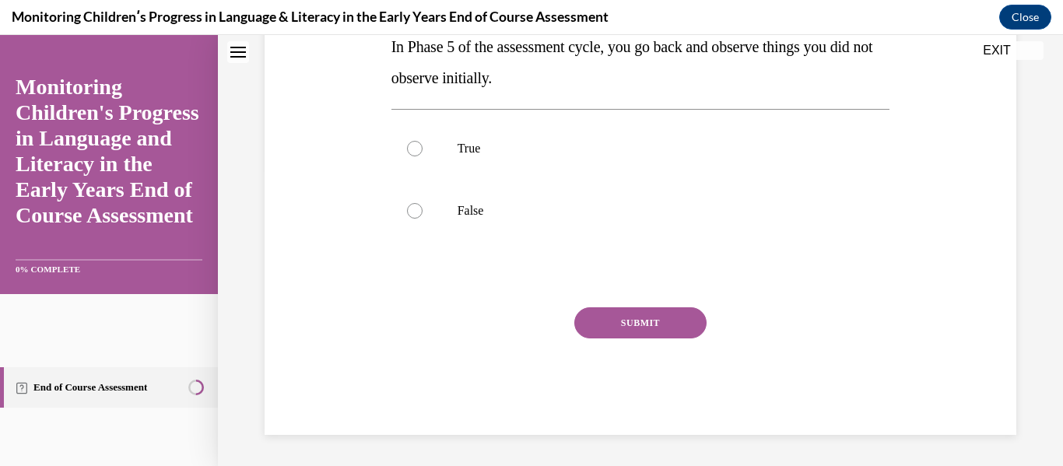
scroll to position [0, 0]
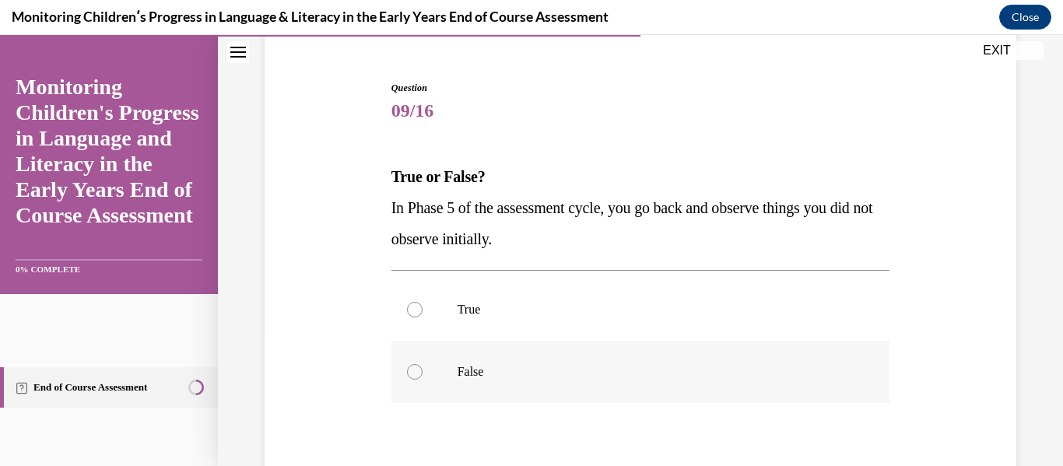
click at [496, 360] on label "False" at bounding box center [640, 372] width 499 height 62
click at [423, 364] on input "False" at bounding box center [415, 372] width 16 height 16
radio input "true"
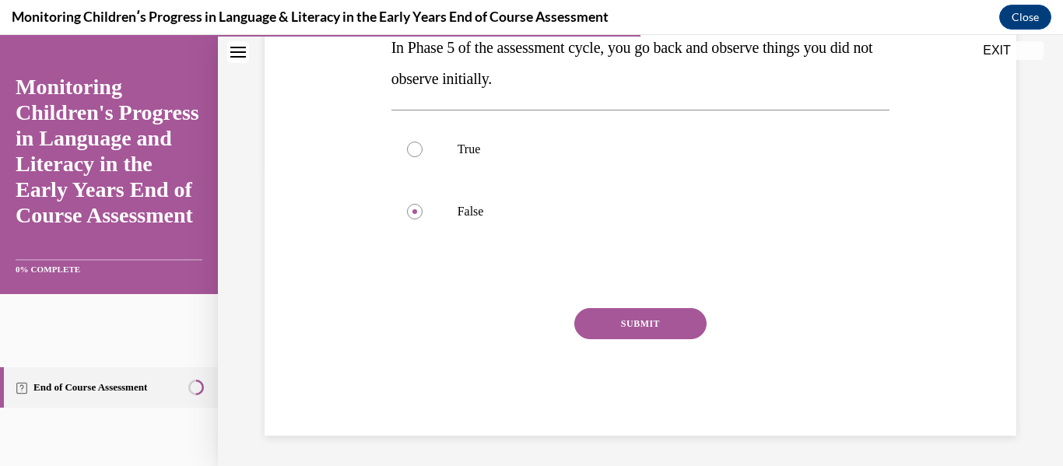
scroll to position [296, 0]
click at [637, 321] on button "SUBMIT" at bounding box center [640, 322] width 132 height 31
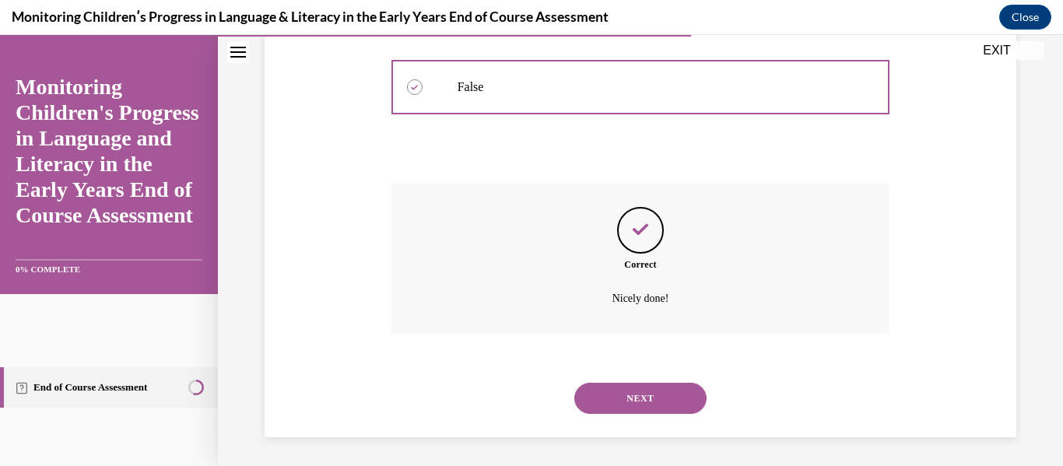
scroll to position [423, 0]
click at [641, 396] on button "NEXT" at bounding box center [640, 396] width 132 height 31
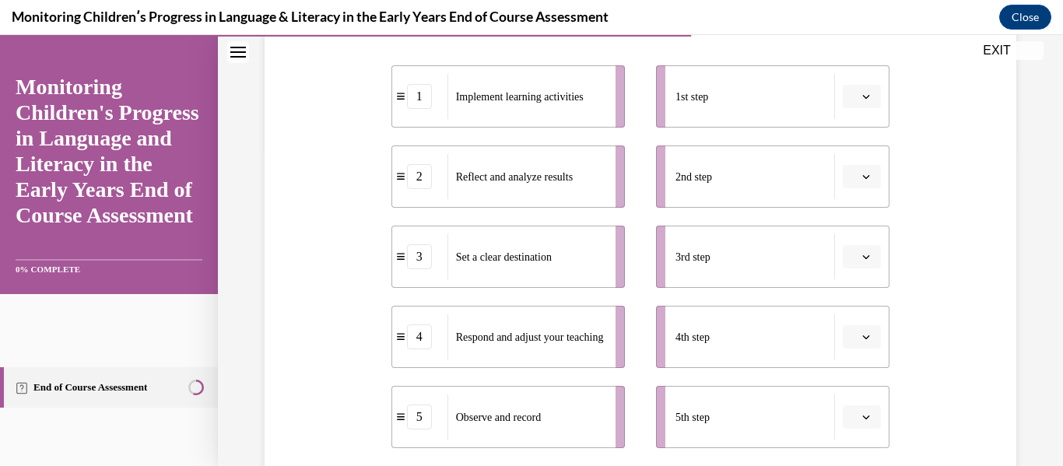
scroll to position [319, 0]
click at [850, 92] on button "button" at bounding box center [862, 93] width 38 height 23
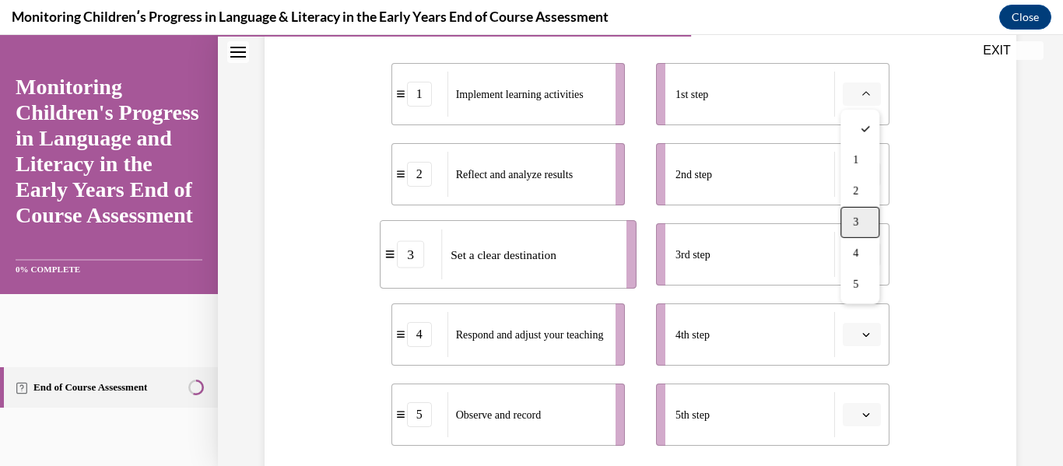
click at [865, 219] on div "3" at bounding box center [859, 222] width 39 height 31
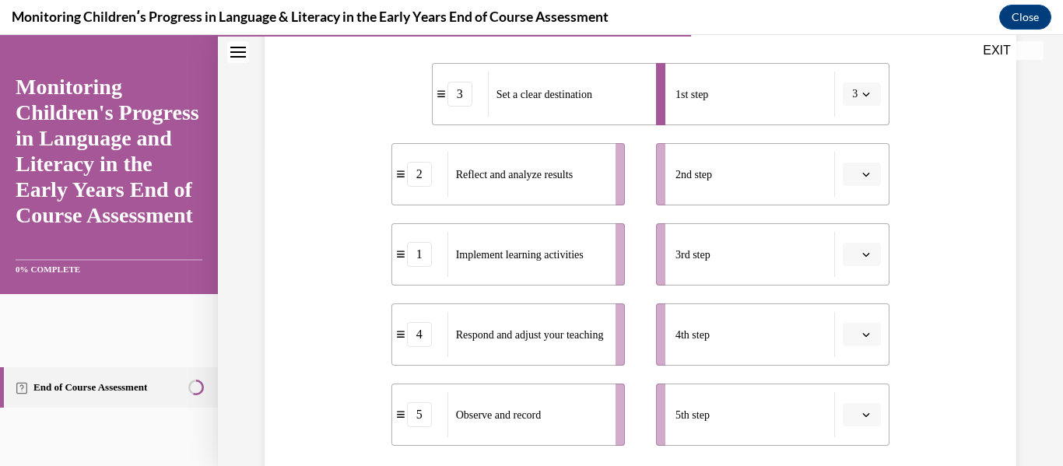
click at [866, 169] on span "button" at bounding box center [866, 174] width 11 height 11
click at [862, 245] on div "1" at bounding box center [859, 240] width 39 height 31
click at [857, 254] on span "Please select an option" at bounding box center [854, 255] width 5 height 16
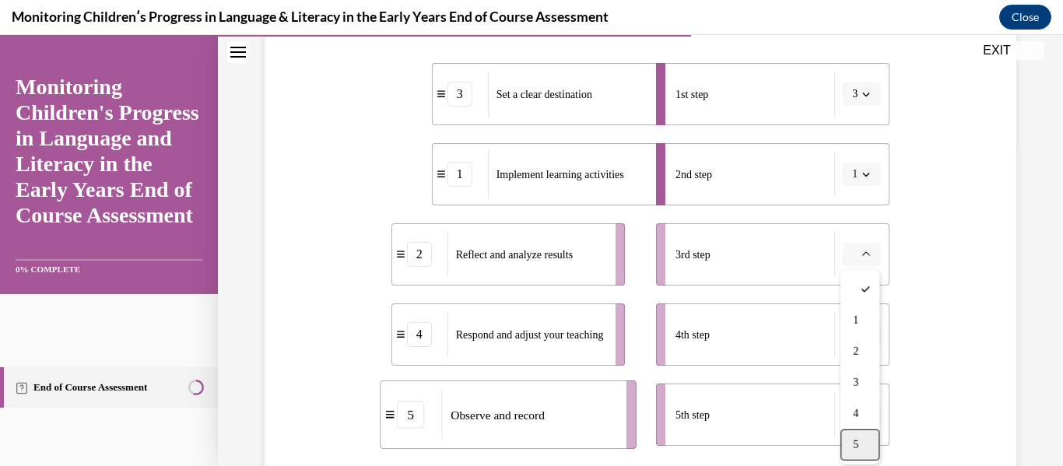
click at [864, 433] on div "5" at bounding box center [859, 445] width 39 height 31
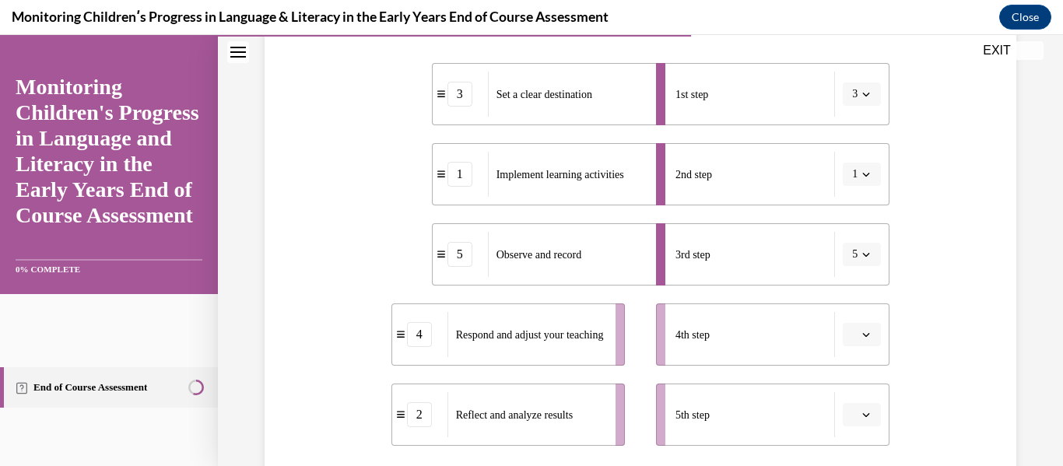
click at [854, 331] on span "Please select an option" at bounding box center [854, 335] width 5 height 16
click at [866, 192] on div "2" at bounding box center [859, 206] width 39 height 31
click at [856, 422] on span "Please select an option" at bounding box center [854, 415] width 5 height 16
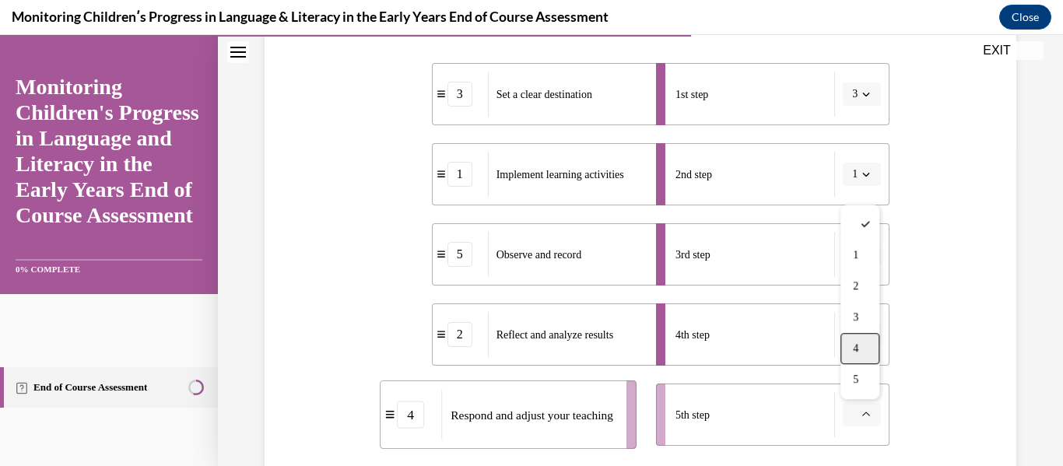
click at [860, 348] on div "4" at bounding box center [859, 348] width 39 height 31
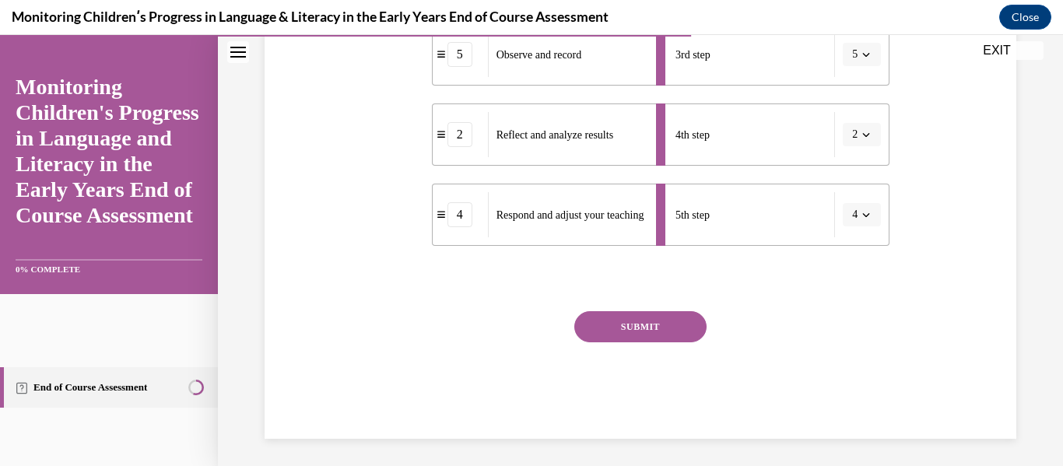
scroll to position [521, 0]
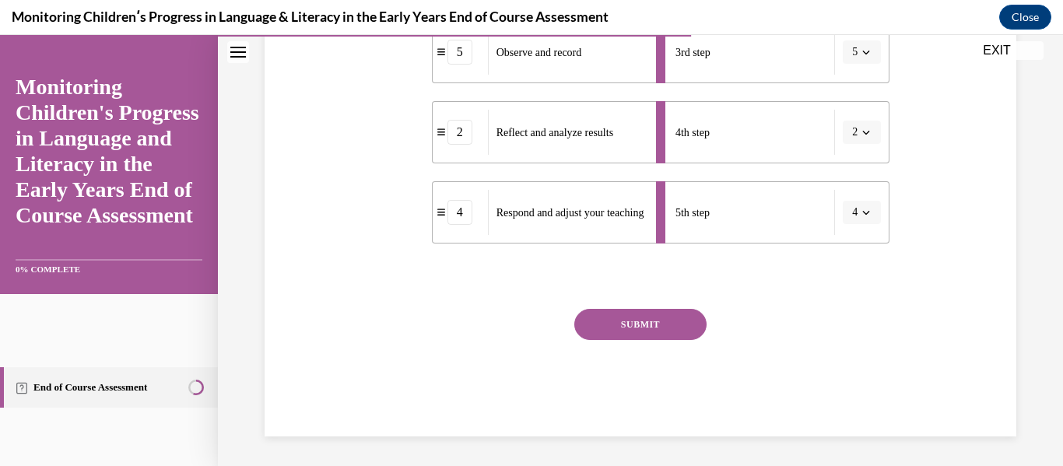
click at [650, 318] on button "SUBMIT" at bounding box center [640, 324] width 132 height 31
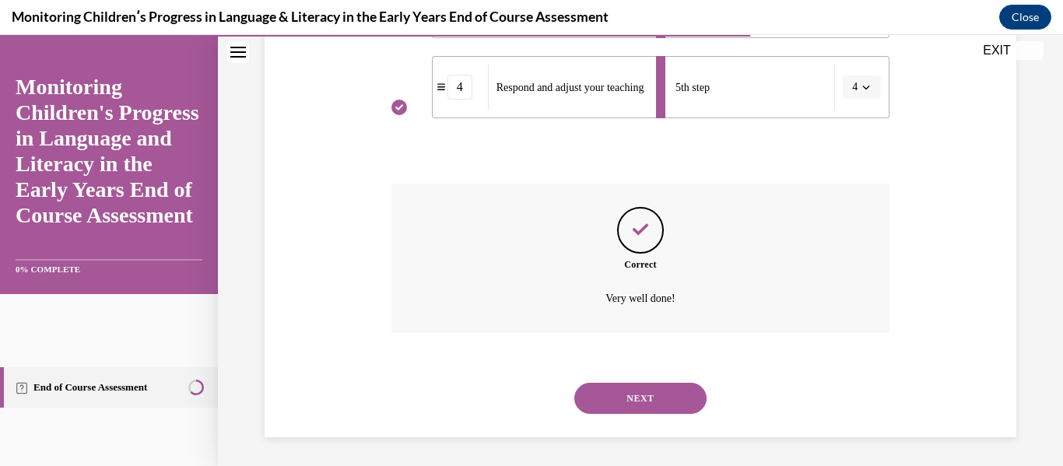
scroll to position [649, 0]
click at [630, 401] on button "NEXT" at bounding box center [640, 396] width 132 height 31
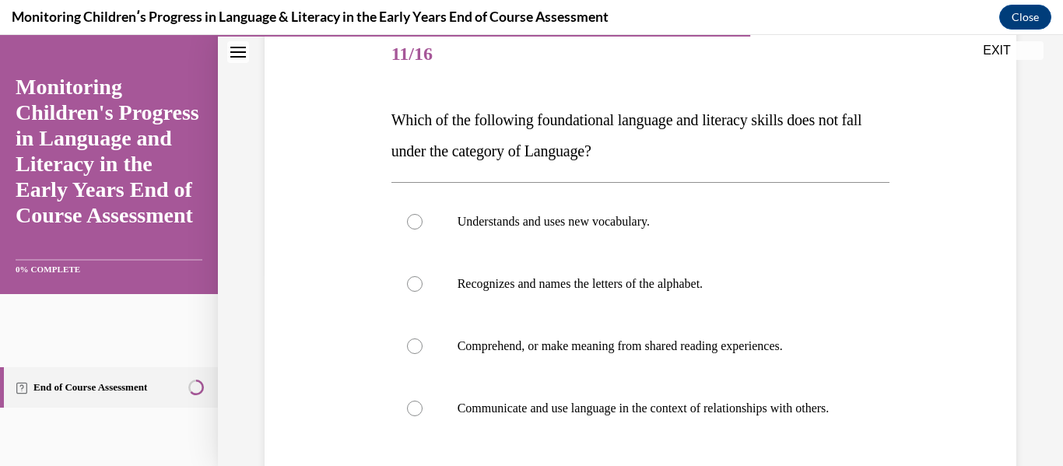
scroll to position [208, 0]
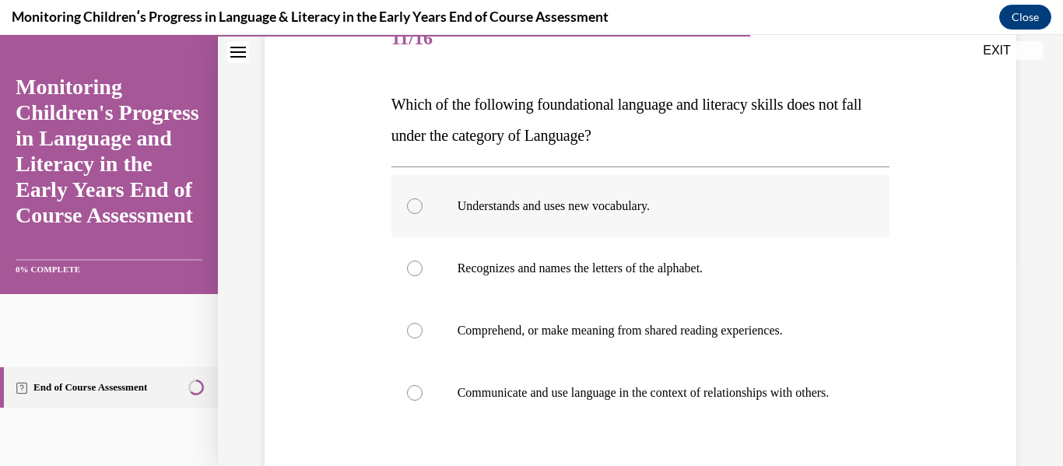
click at [423, 230] on label "Understands and uses new vocabulary." at bounding box center [640, 206] width 499 height 62
click at [423, 214] on input "Understands and uses new vocabulary." at bounding box center [415, 206] width 16 height 16
radio input "true"
click at [447, 258] on label "Recognizes and names the letters of the alphabet." at bounding box center [640, 268] width 499 height 62
click at [423, 261] on input "Recognizes and names the letters of the alphabet." at bounding box center [415, 269] width 16 height 16
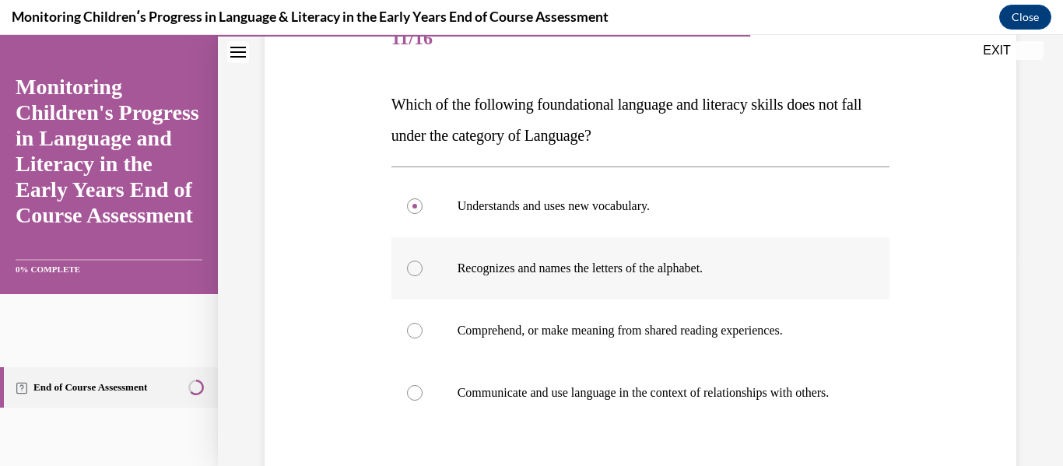
radio input "true"
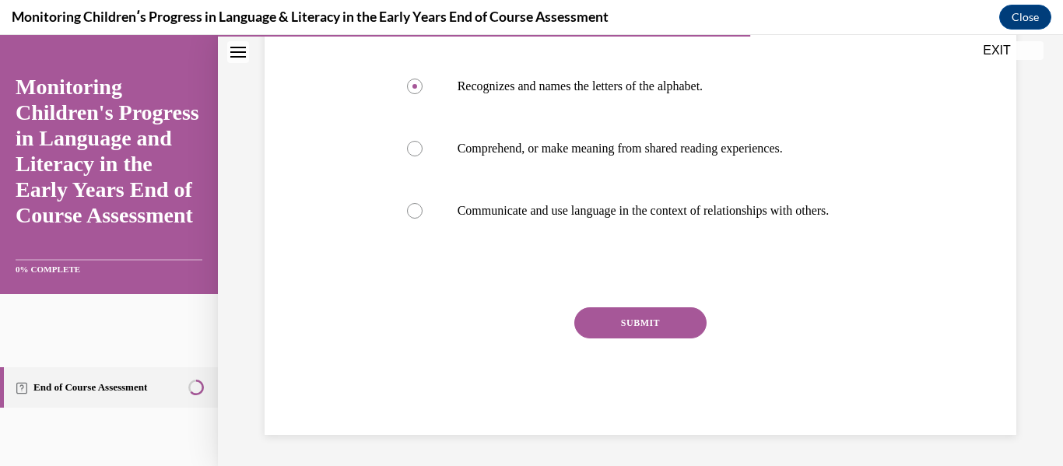
click at [649, 326] on button "SUBMIT" at bounding box center [640, 322] width 132 height 31
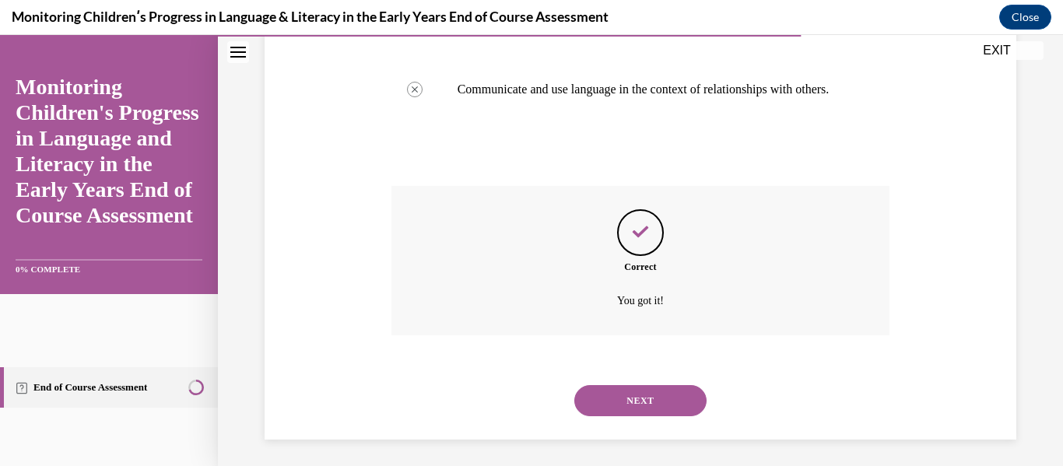
scroll to position [531, 0]
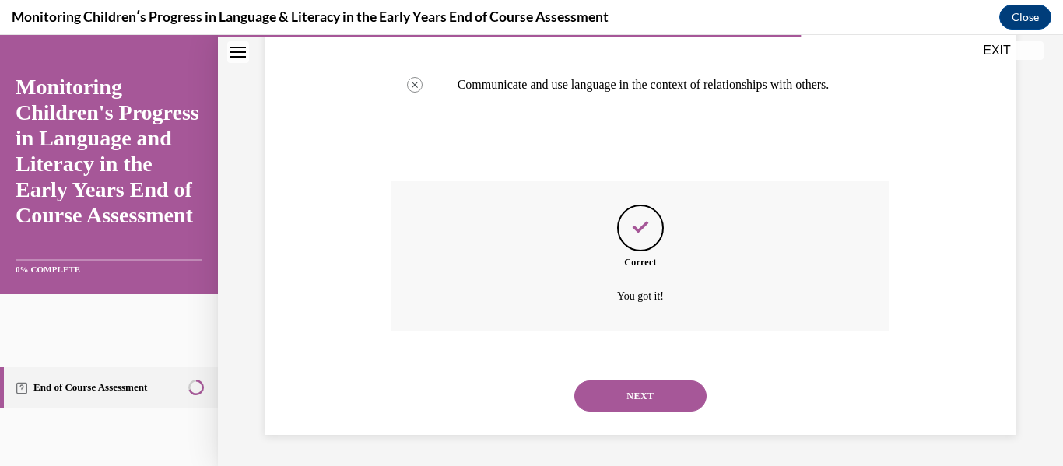
click at [644, 395] on button "NEXT" at bounding box center [640, 396] width 132 height 31
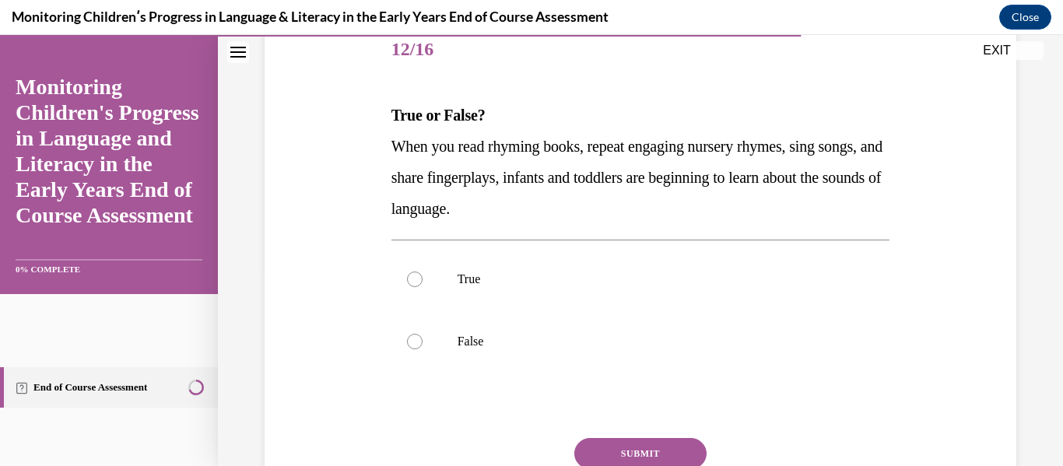
scroll to position [203, 0]
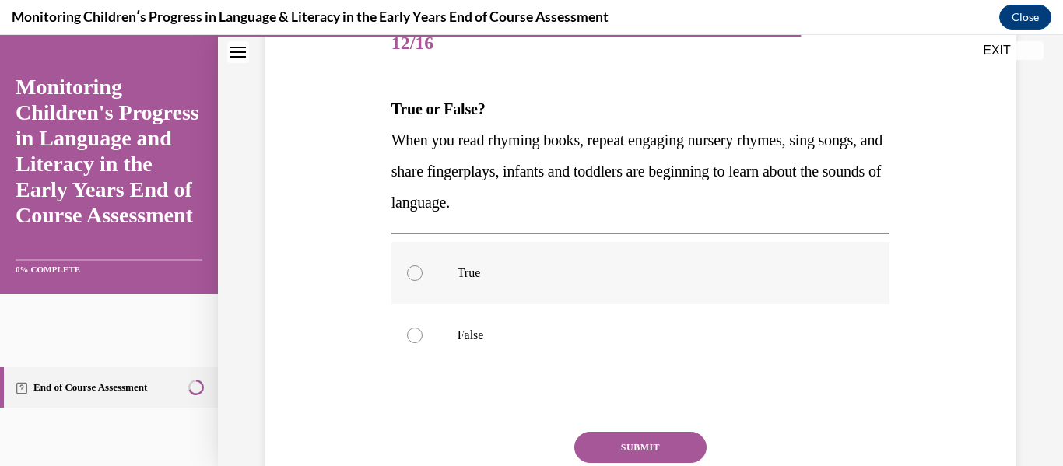
click at [525, 290] on label "True" at bounding box center [640, 273] width 499 height 62
click at [423, 281] on input "True" at bounding box center [415, 273] width 16 height 16
radio input "true"
click at [604, 444] on button "SUBMIT" at bounding box center [640, 447] width 132 height 31
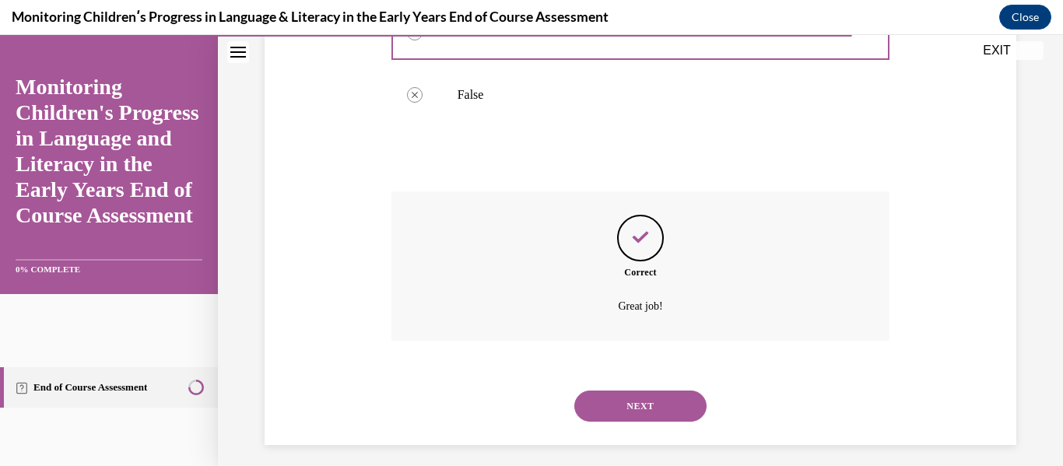
scroll to position [454, 0]
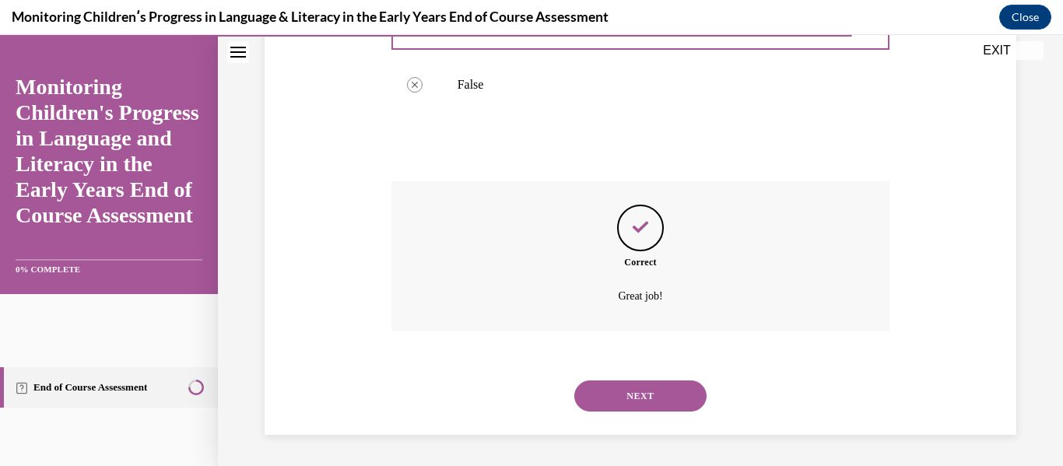
click at [666, 400] on button "NEXT" at bounding box center [640, 396] width 132 height 31
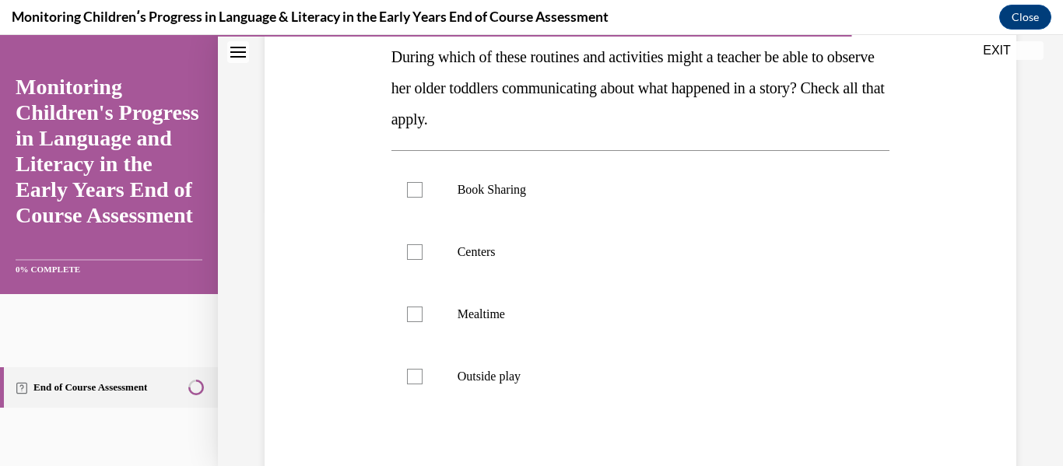
scroll to position [256, 0]
click at [500, 188] on p "Book Sharing" at bounding box center [655, 189] width 394 height 16
click at [423, 188] on input "Book Sharing" at bounding box center [415, 189] width 16 height 16
checkbox input "true"
click at [538, 252] on p "Centers" at bounding box center [655, 252] width 394 height 16
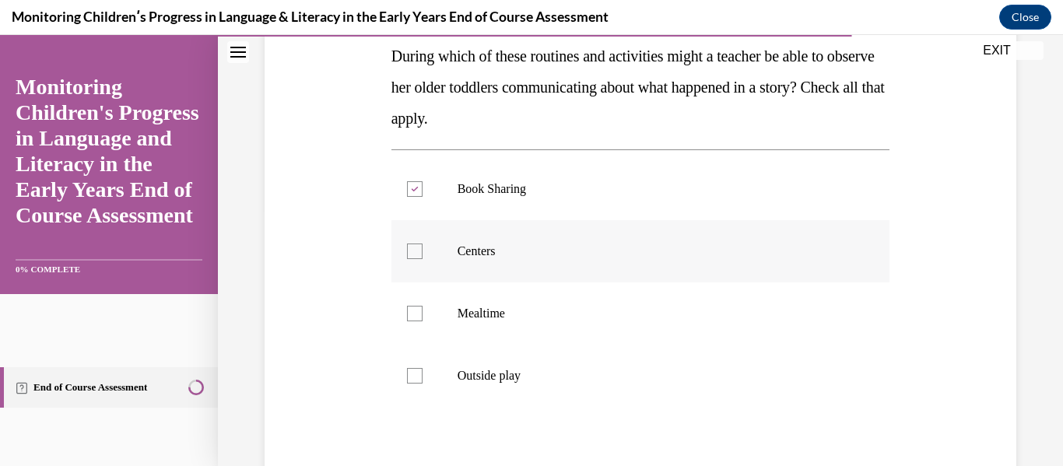
click at [423, 252] on input "Centers" at bounding box center [415, 252] width 16 height 16
checkbox input "true"
click at [575, 319] on p "Mealtime" at bounding box center [655, 314] width 394 height 16
click at [423, 319] on input "Mealtime" at bounding box center [415, 314] width 16 height 16
checkbox input "true"
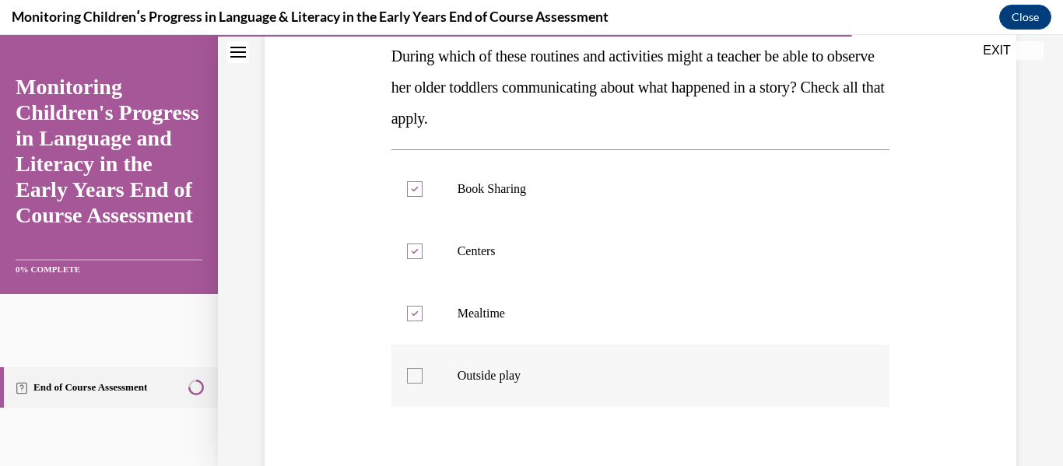
click at [606, 370] on p "Outside play" at bounding box center [655, 376] width 394 height 16
click at [423, 370] on input "Outside play" at bounding box center [415, 376] width 16 height 16
checkbox input "true"
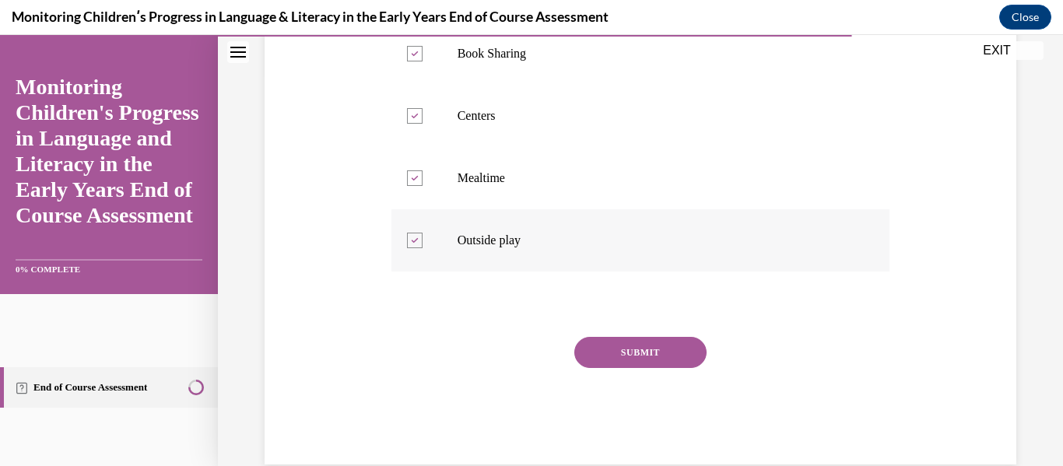
scroll to position [421, 0]
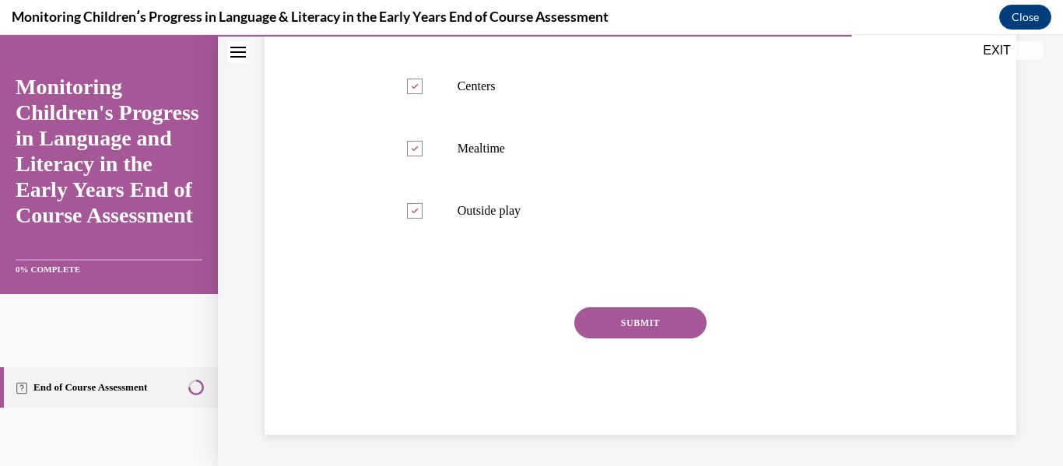
click at [644, 322] on button "SUBMIT" at bounding box center [640, 322] width 132 height 31
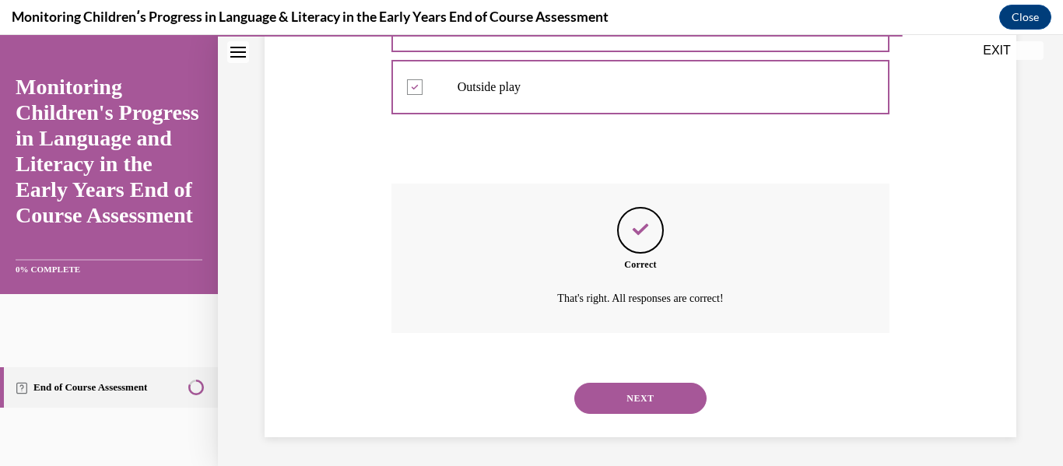
scroll to position [547, 0]
click at [626, 386] on button "NEXT" at bounding box center [640, 396] width 132 height 31
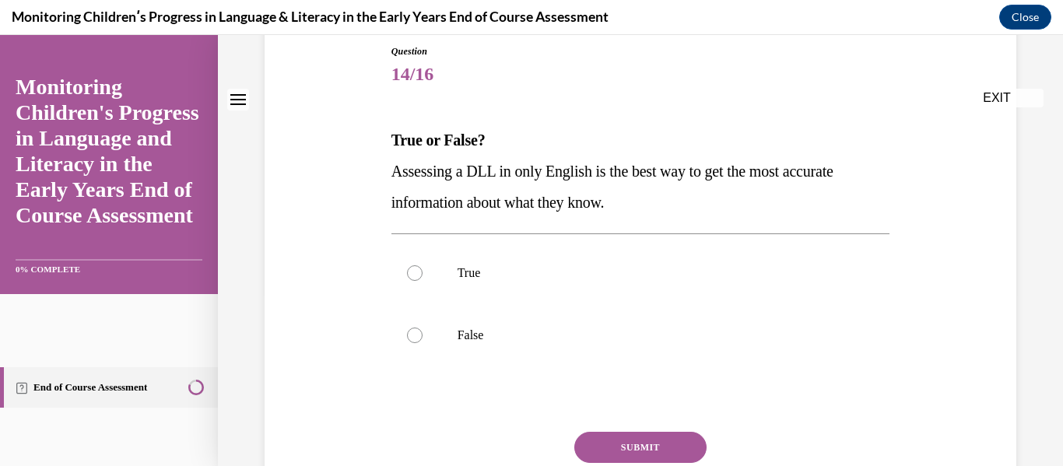
scroll to position [296, 0]
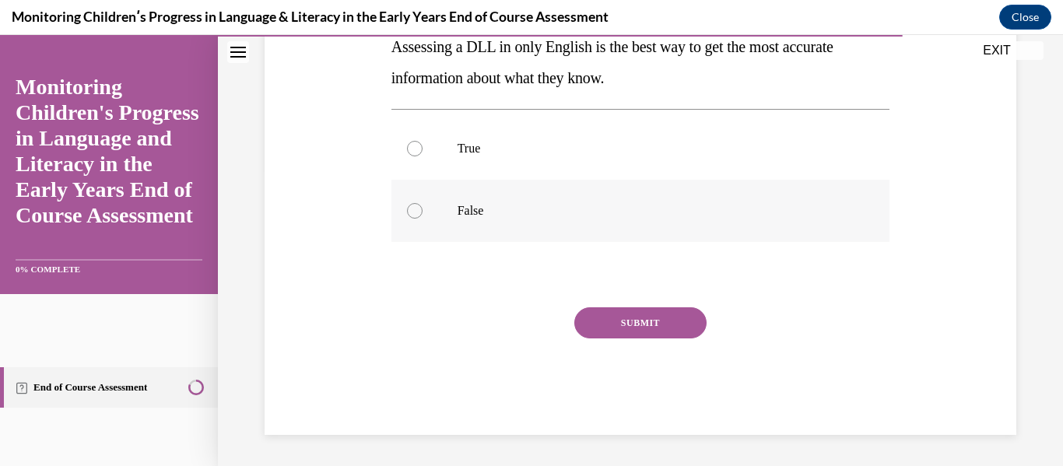
click at [527, 226] on label "False" at bounding box center [640, 211] width 499 height 62
click at [423, 219] on input "False" at bounding box center [415, 211] width 16 height 16
radio input "true"
click at [645, 331] on button "SUBMIT" at bounding box center [640, 322] width 132 height 31
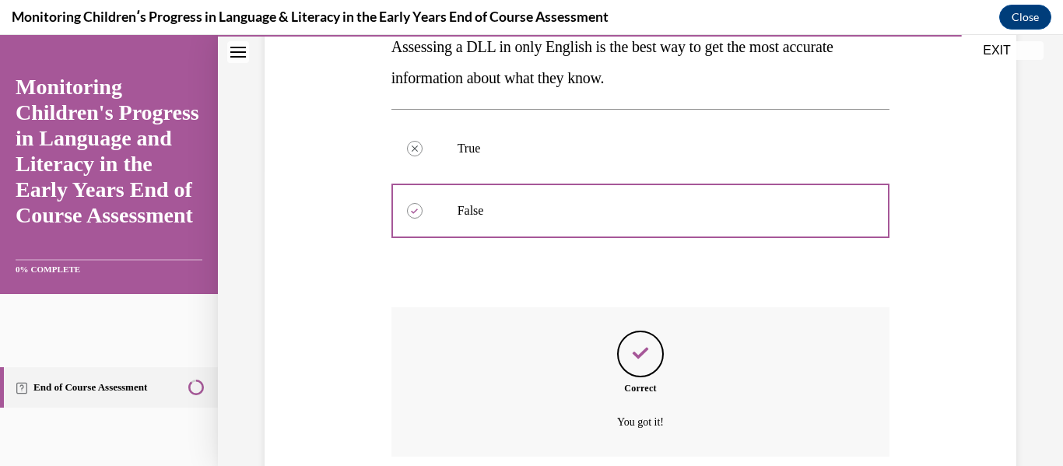
scroll to position [423, 0]
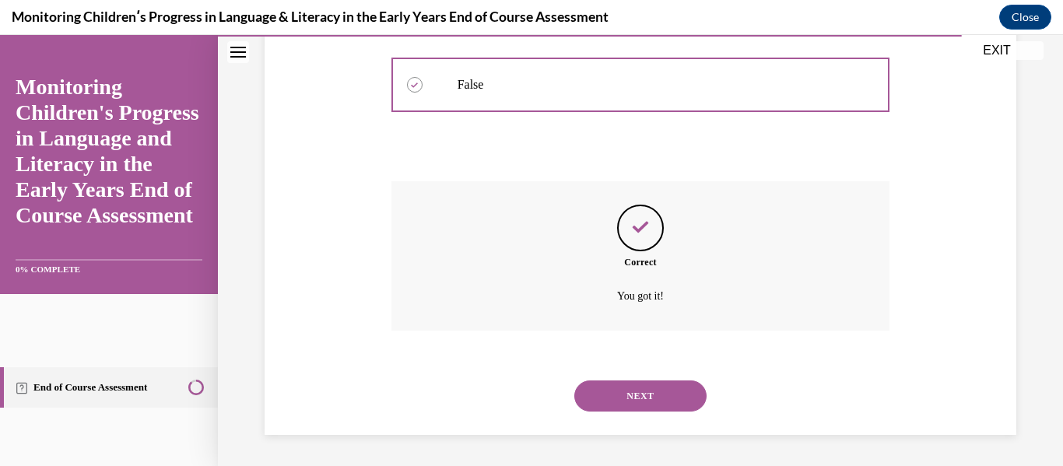
click at [669, 404] on button "NEXT" at bounding box center [640, 396] width 132 height 31
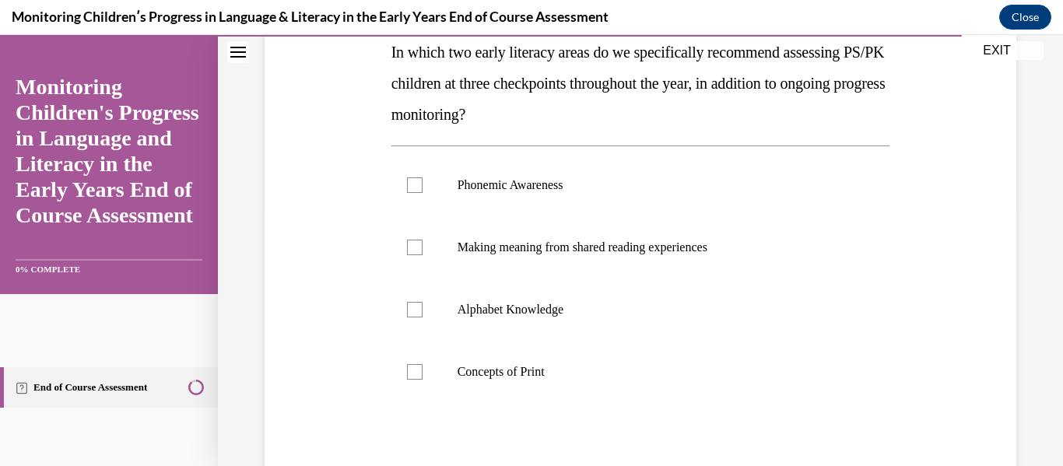
scroll to position [265, 0]
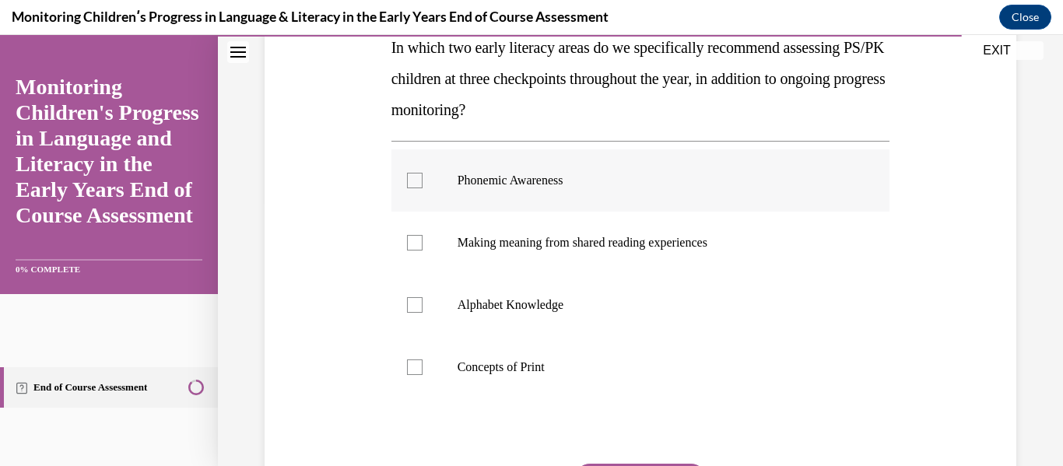
click at [521, 184] on p "Phonemic Awareness" at bounding box center [655, 181] width 394 height 16
click at [423, 184] on input "Phonemic Awareness" at bounding box center [415, 181] width 16 height 16
checkbox input "true"
click at [535, 307] on p "Alphabet Knowledge" at bounding box center [655, 305] width 394 height 16
click at [423, 307] on input "Alphabet Knowledge" at bounding box center [415, 305] width 16 height 16
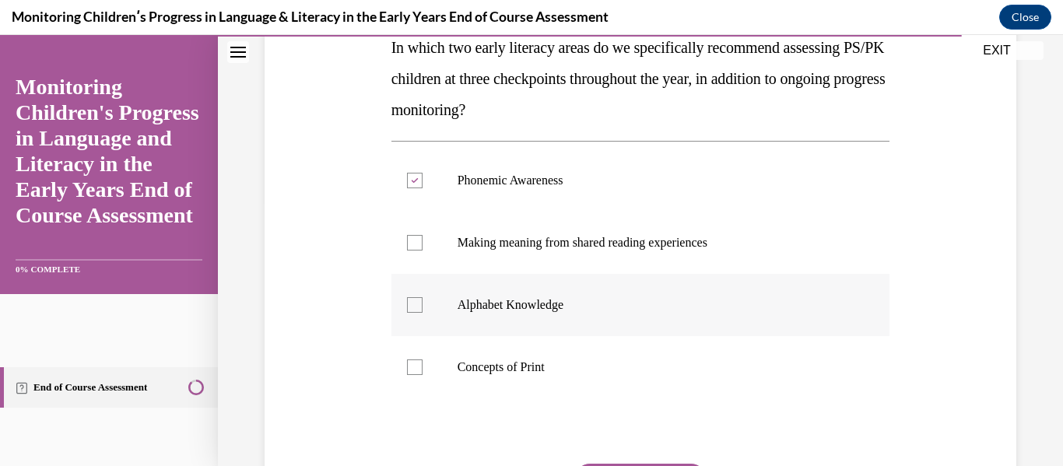
checkbox input "true"
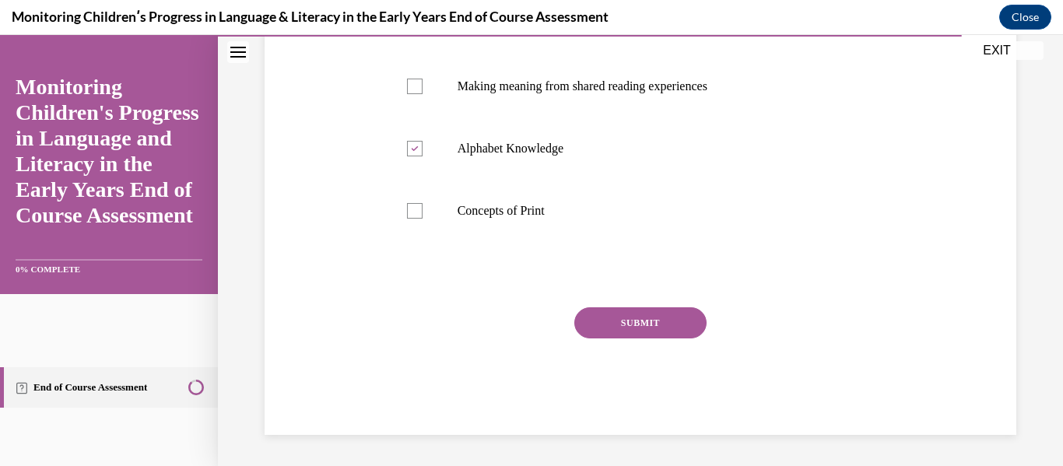
click at [689, 331] on button "SUBMIT" at bounding box center [640, 322] width 132 height 31
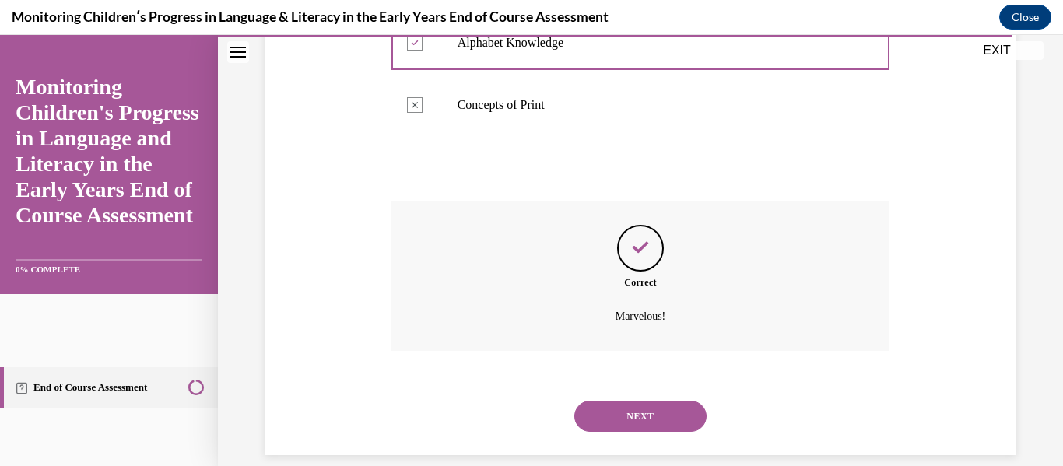
scroll to position [547, 0]
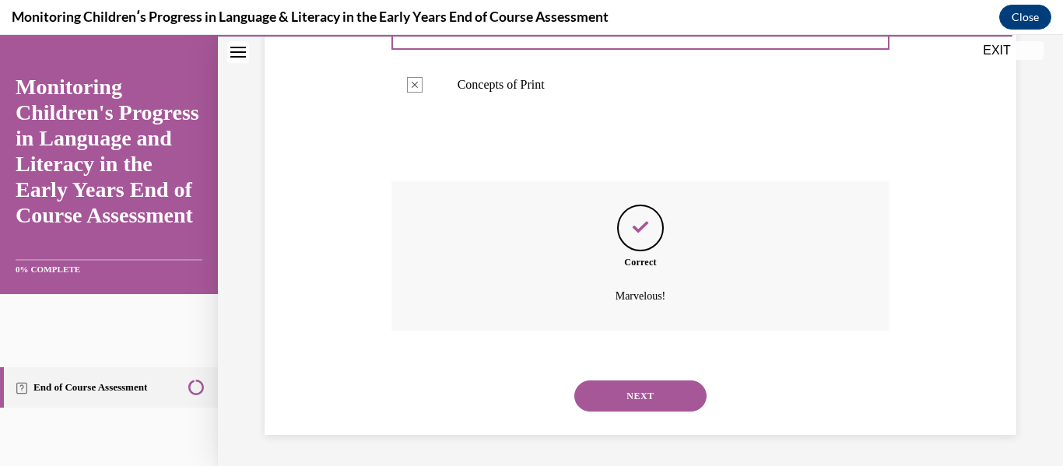
click at [642, 402] on button "NEXT" at bounding box center [640, 396] width 132 height 31
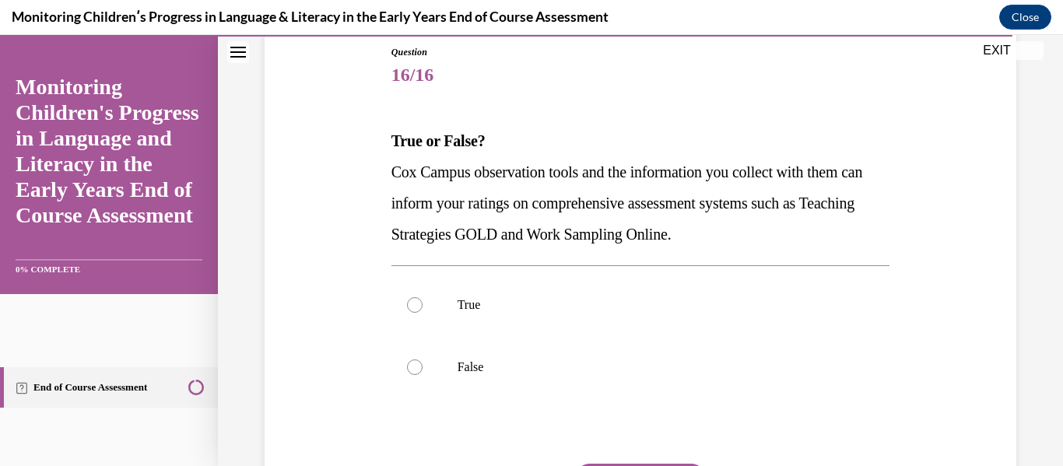
scroll to position [192, 0]
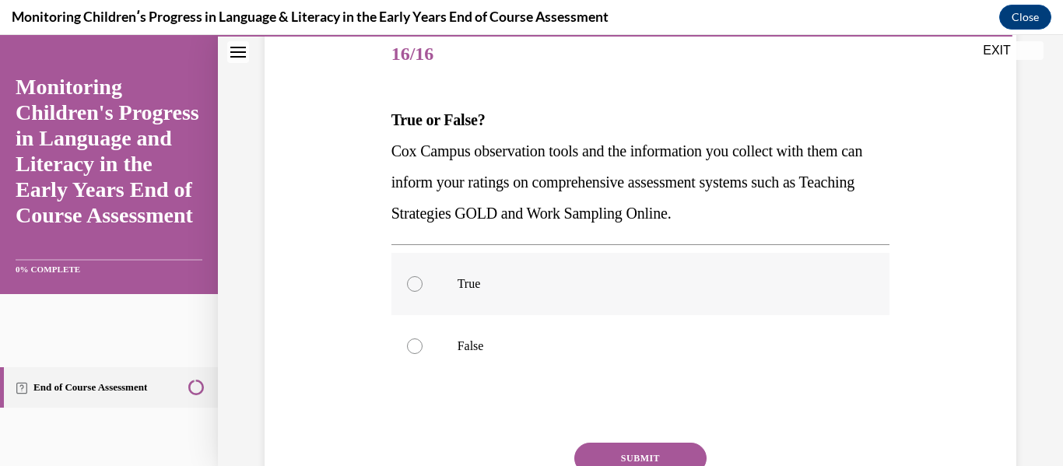
click at [467, 260] on label "True" at bounding box center [640, 284] width 499 height 62
click at [423, 276] on input "True" at bounding box center [415, 284] width 16 height 16
radio input "true"
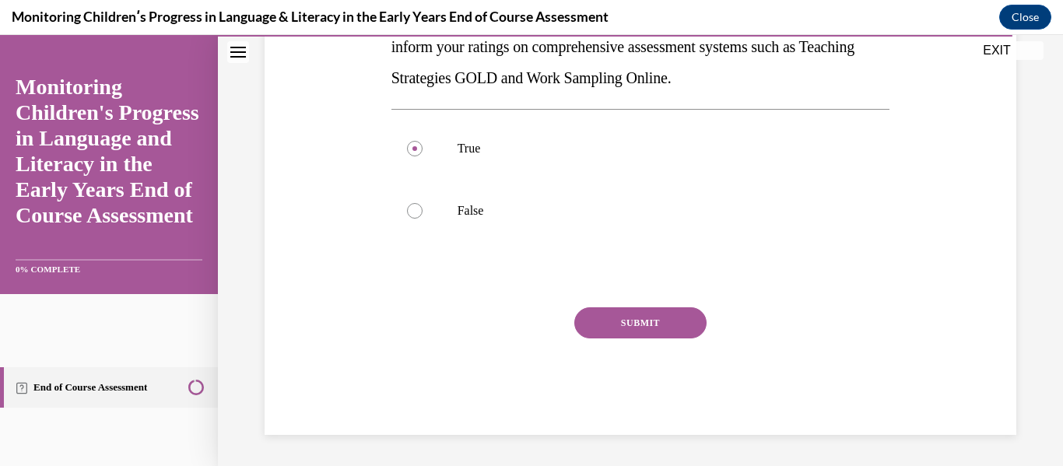
click at [676, 316] on button "SUBMIT" at bounding box center [640, 322] width 132 height 31
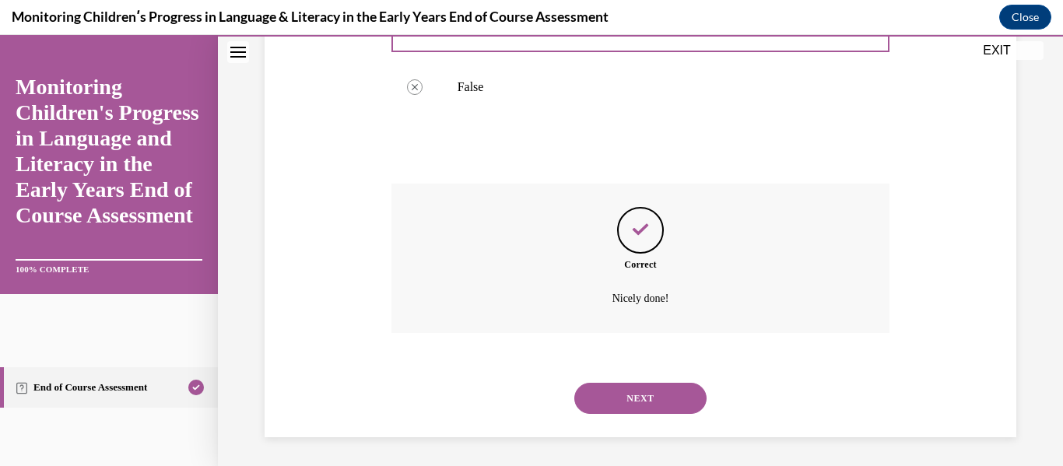
scroll to position [454, 0]
click at [651, 388] on button "NEXT" at bounding box center [640, 396] width 132 height 31
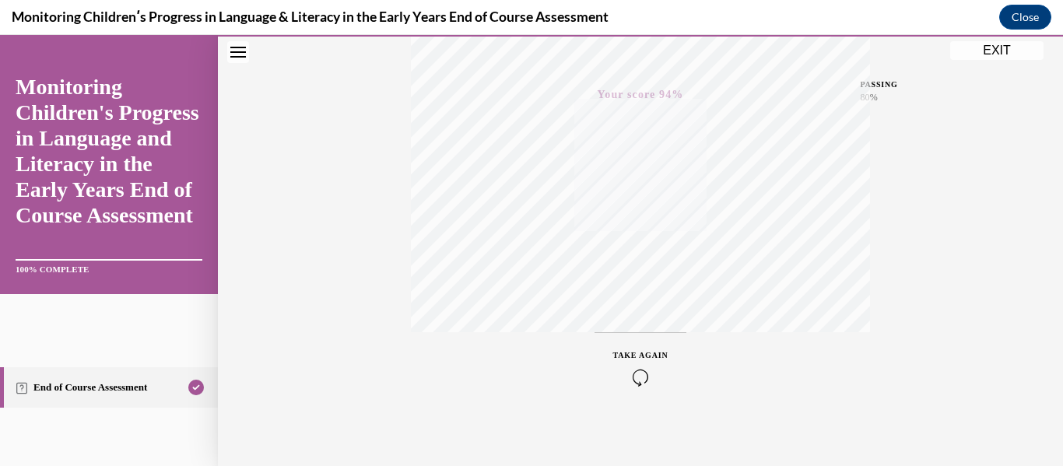
scroll to position [367, 0]
click at [1022, 45] on button "EXIT" at bounding box center [996, 50] width 93 height 19
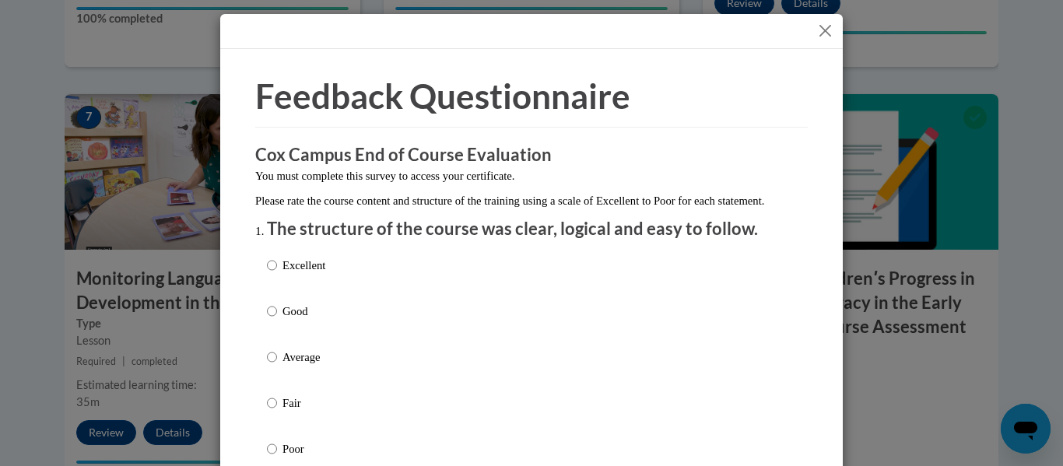
click at [353, 280] on div "Excellent Good Average Fair Poor" at bounding box center [531, 376] width 529 height 254
click at [313, 274] on p "Excellent" at bounding box center [303, 265] width 43 height 17
click at [277, 274] on input "Excellent" at bounding box center [272, 265] width 10 height 17
radio input "true"
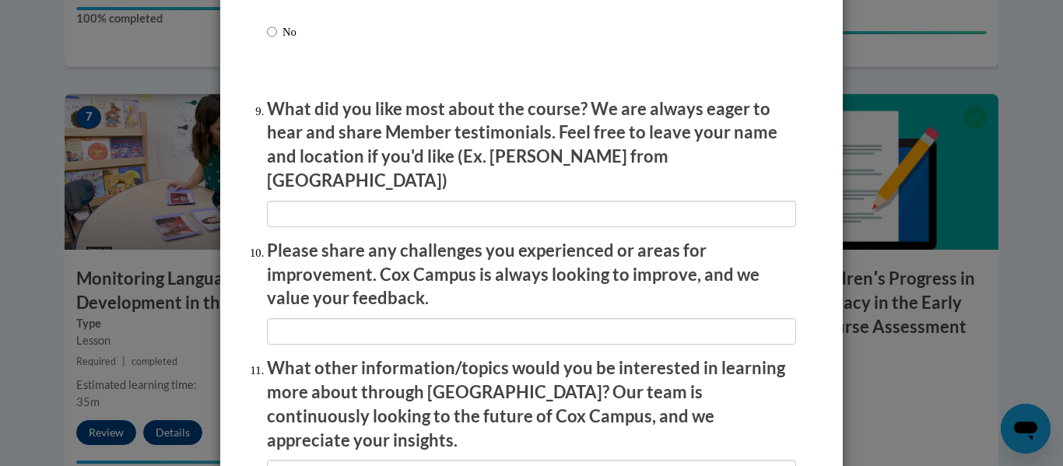
scroll to position [2767, 0]
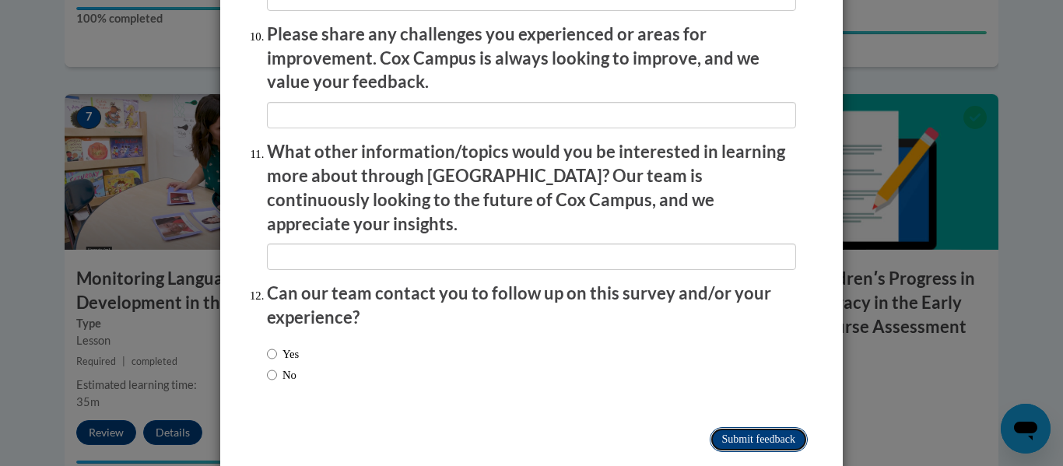
click at [752, 427] on input "Submit feedback" at bounding box center [759, 439] width 98 height 25
